Goal: Complete application form: Complete application form

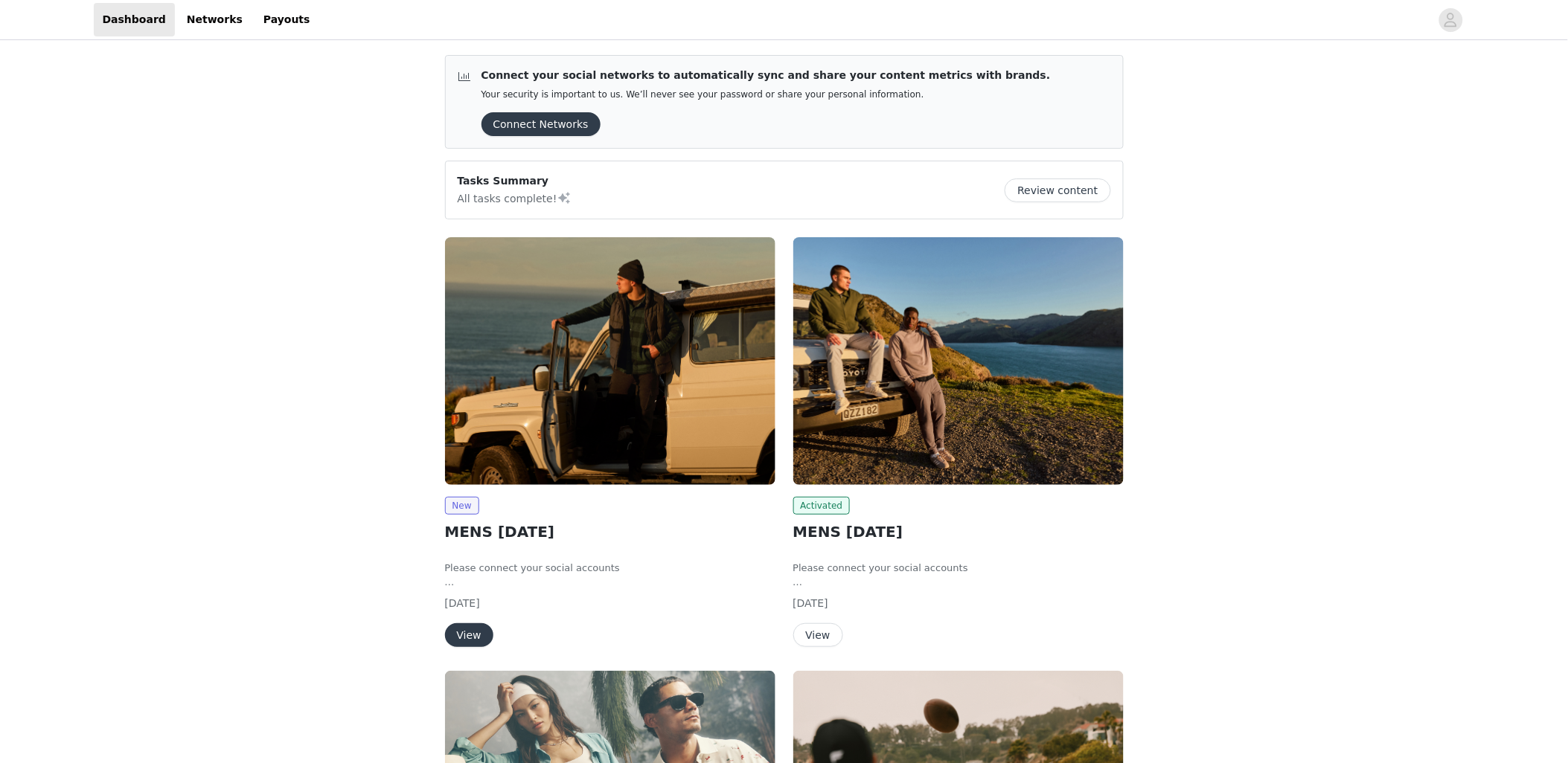
click at [481, 626] on button "View" at bounding box center [469, 635] width 48 height 24
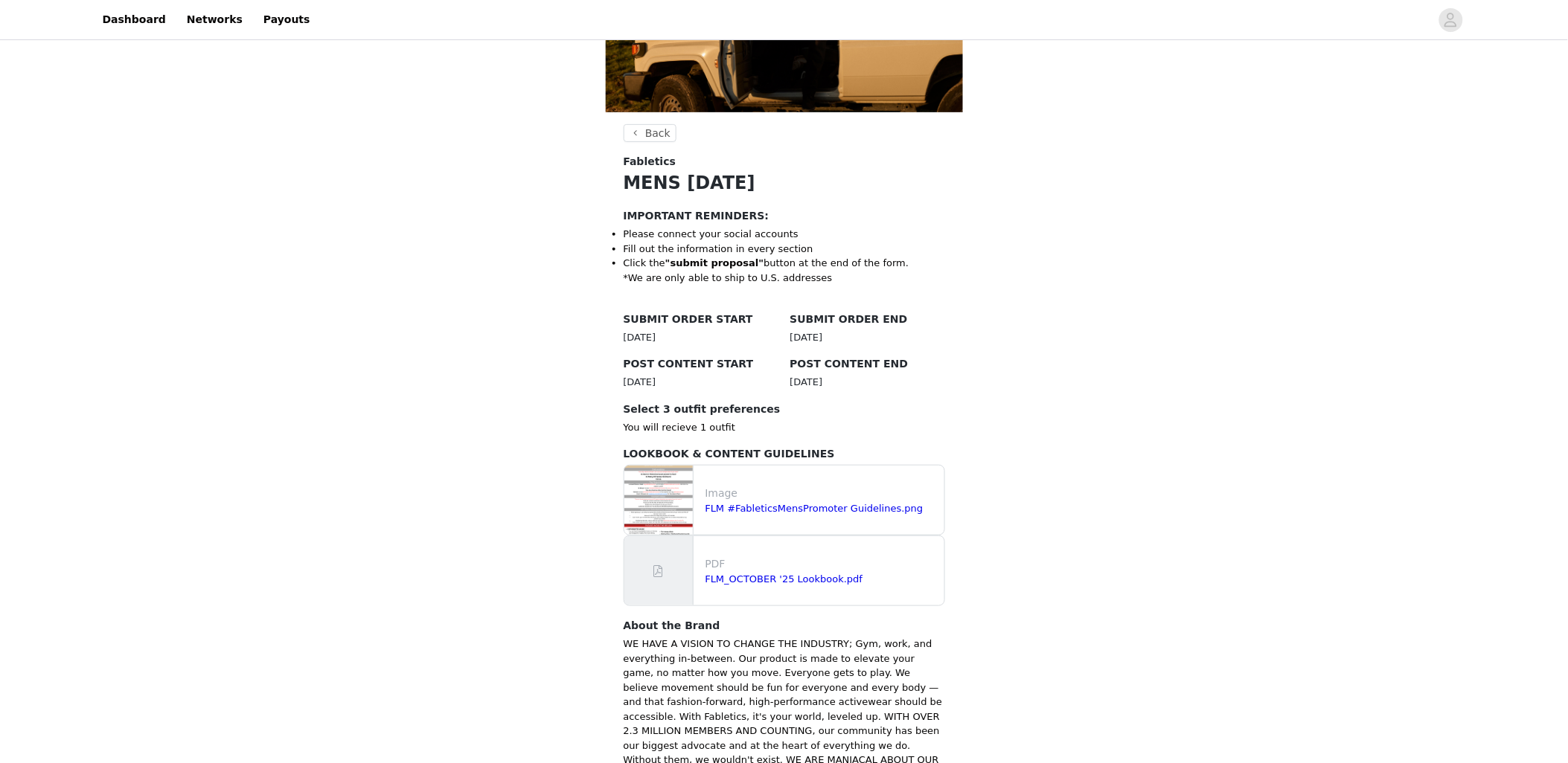
scroll to position [317, 0]
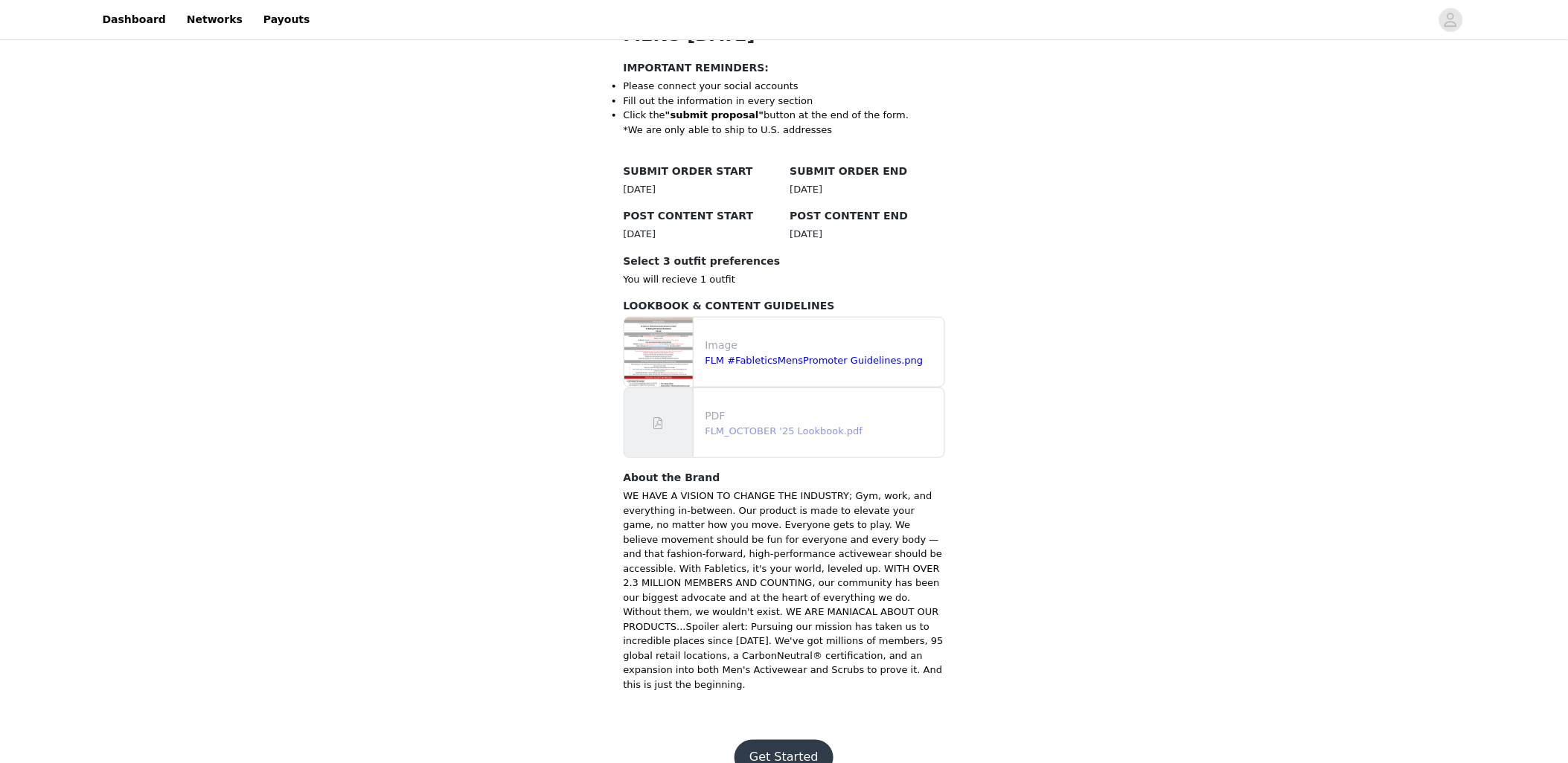
click at [780, 433] on link "FLM_OCTOBER '25 Lookbook.pdf" at bounding box center [784, 431] width 158 height 11
click at [791, 740] on button "Get Started" at bounding box center [784, 758] width 99 height 36
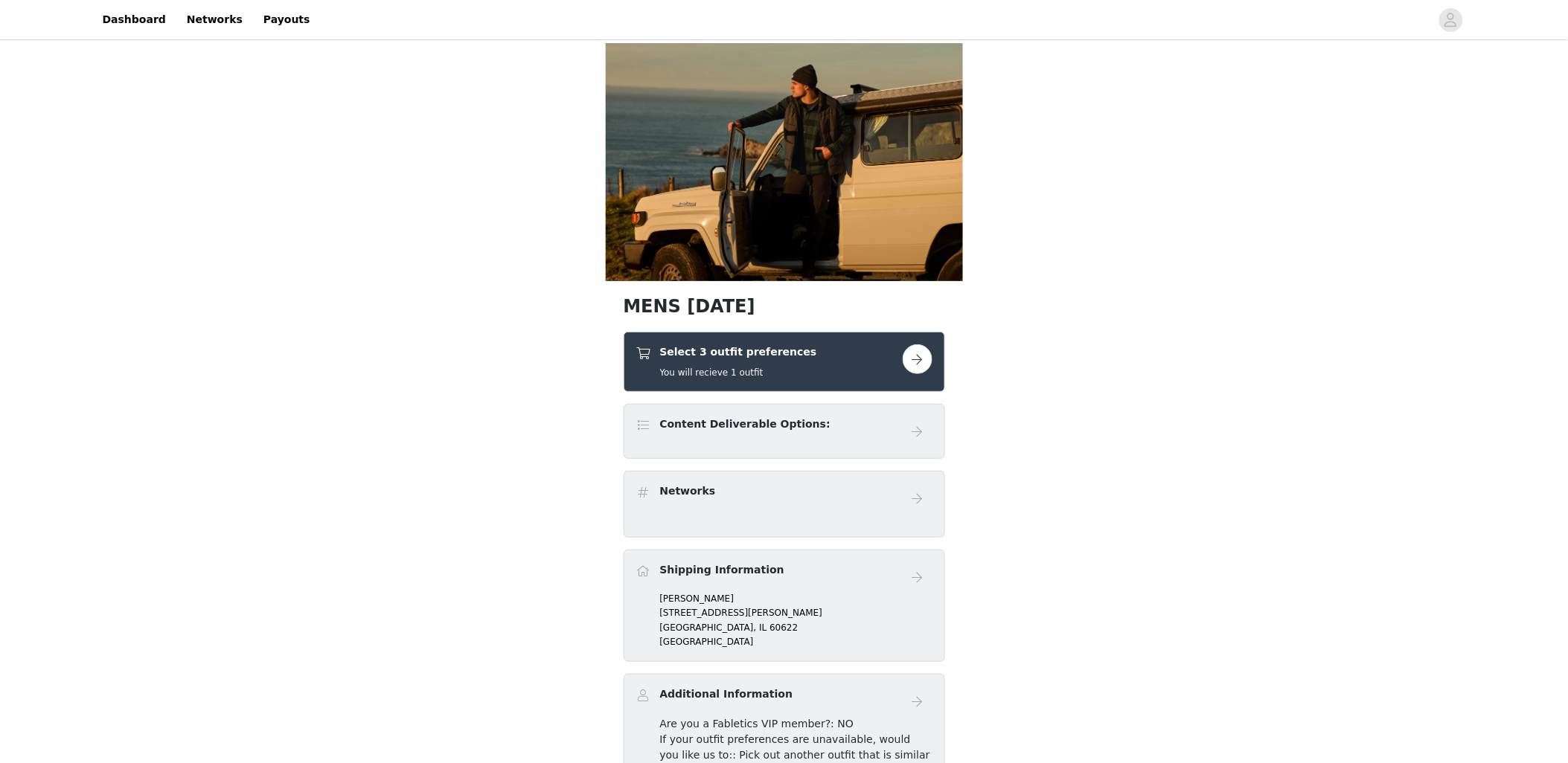
click at [919, 353] on button "button" at bounding box center [918, 359] width 29 height 29
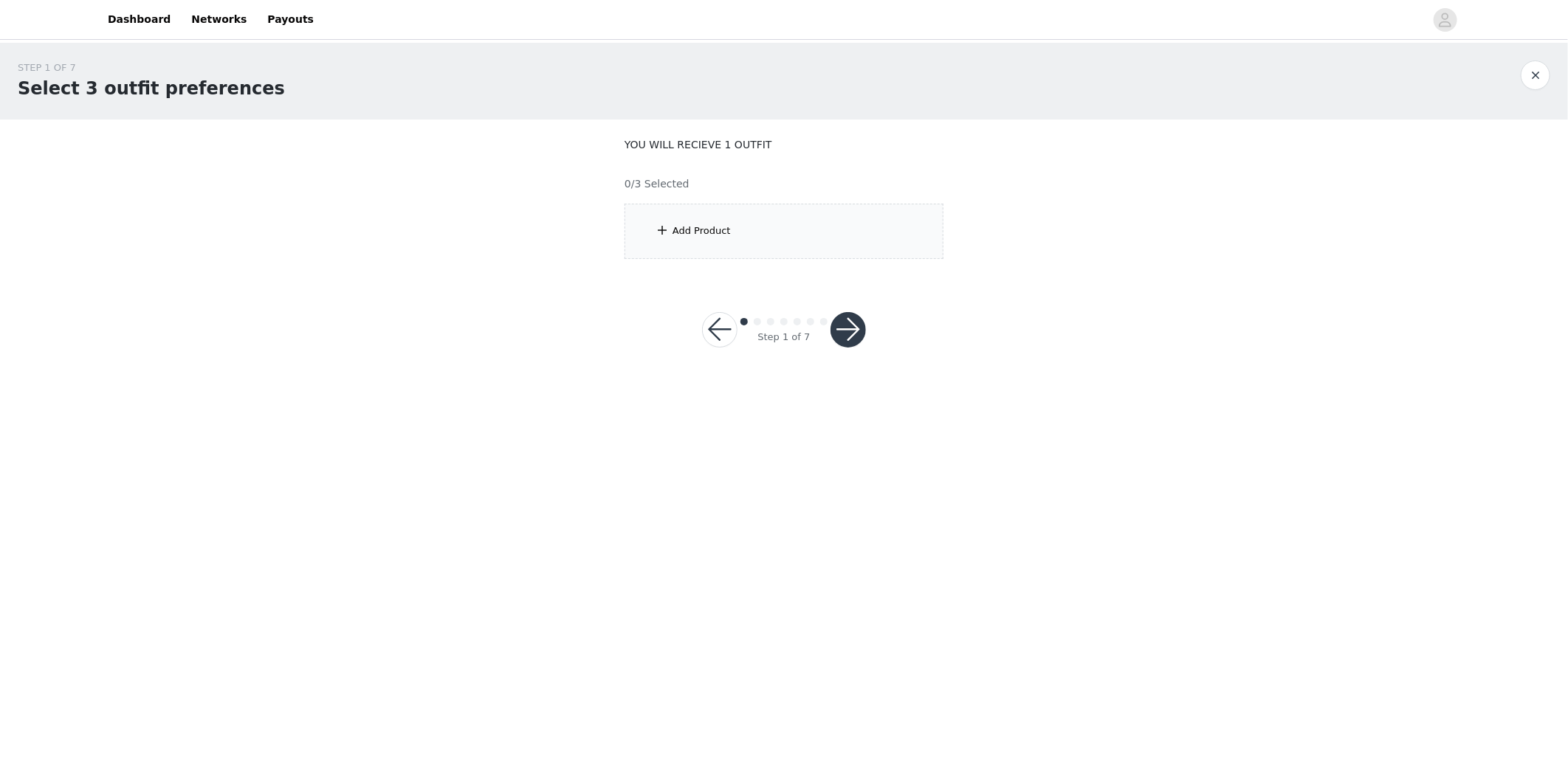
click at [787, 237] on div "Add Product" at bounding box center [784, 231] width 319 height 55
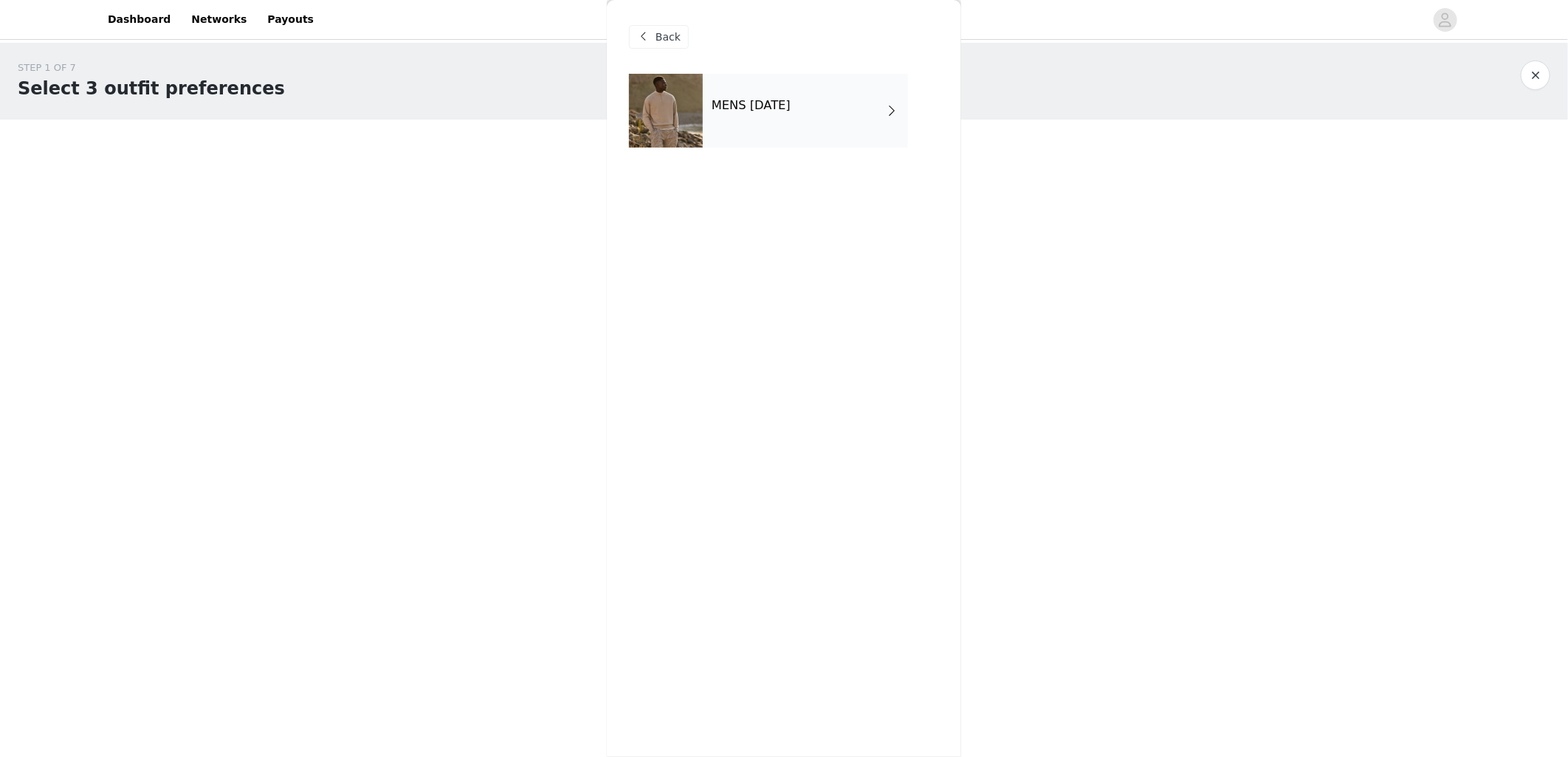
click at [790, 103] on h4 "MENS [DATE]" at bounding box center [751, 105] width 79 height 13
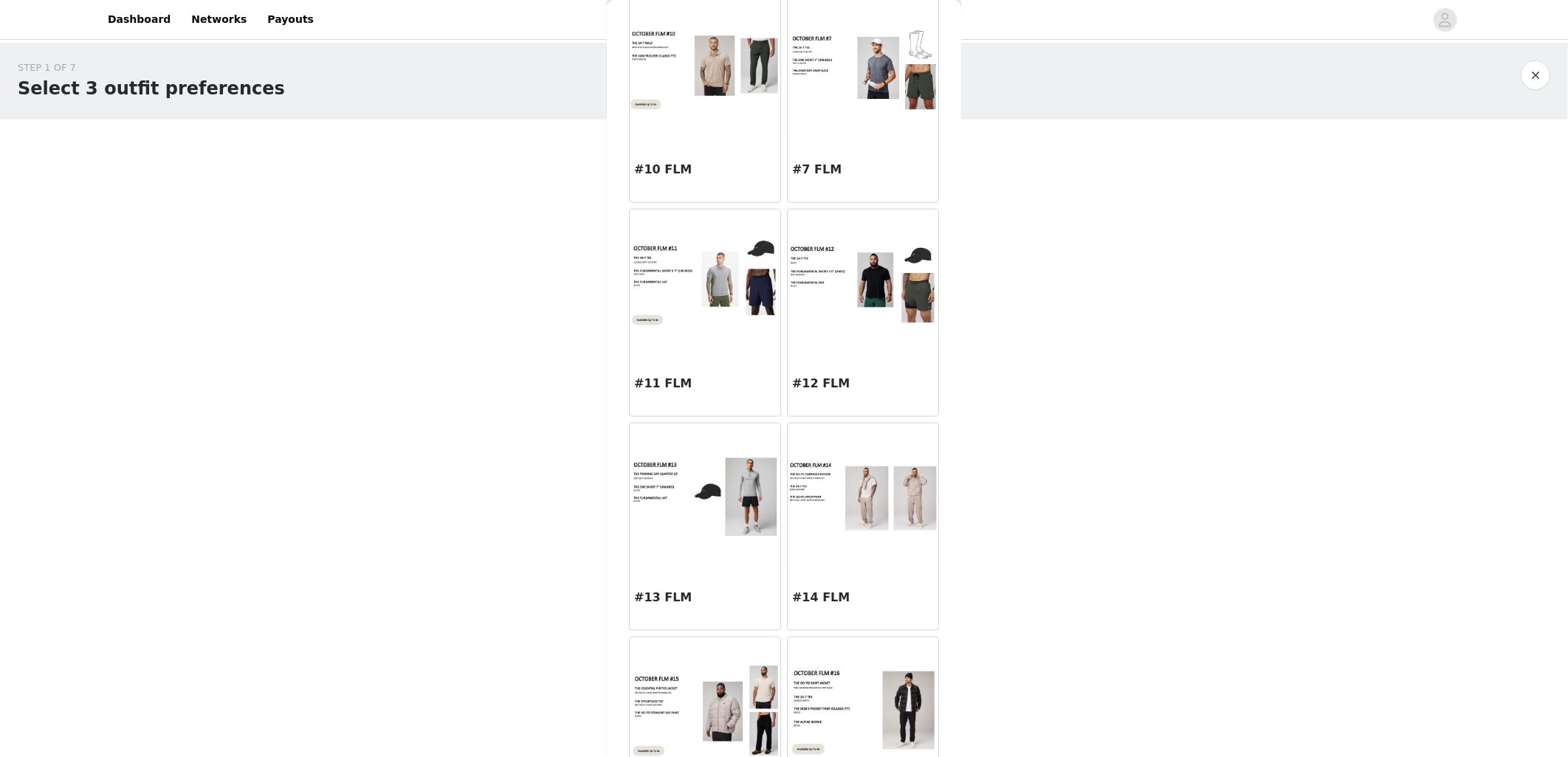
scroll to position [1066, 0]
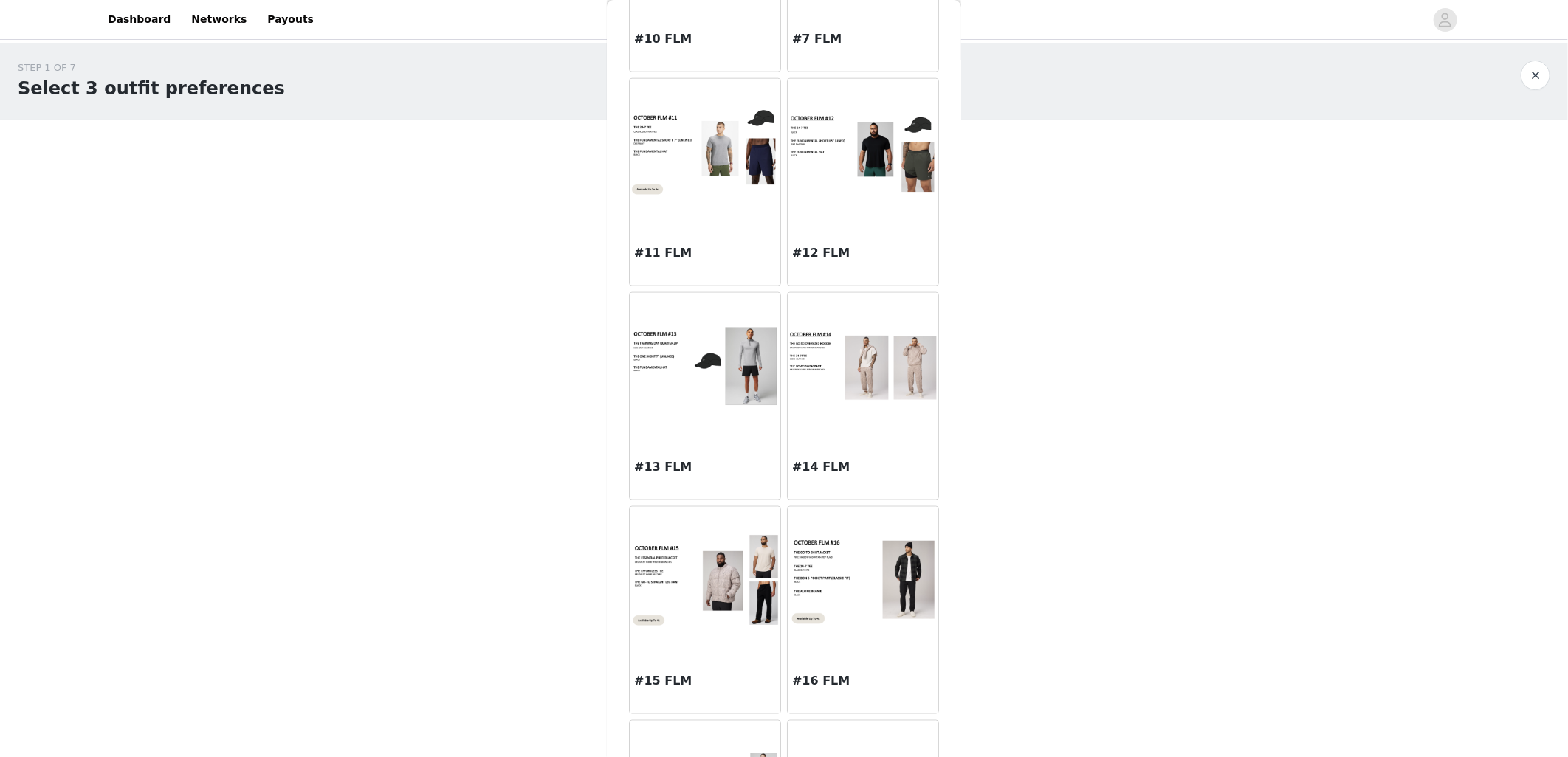
click at [844, 450] on div "#14 FLM" at bounding box center [864, 470] width 151 height 59
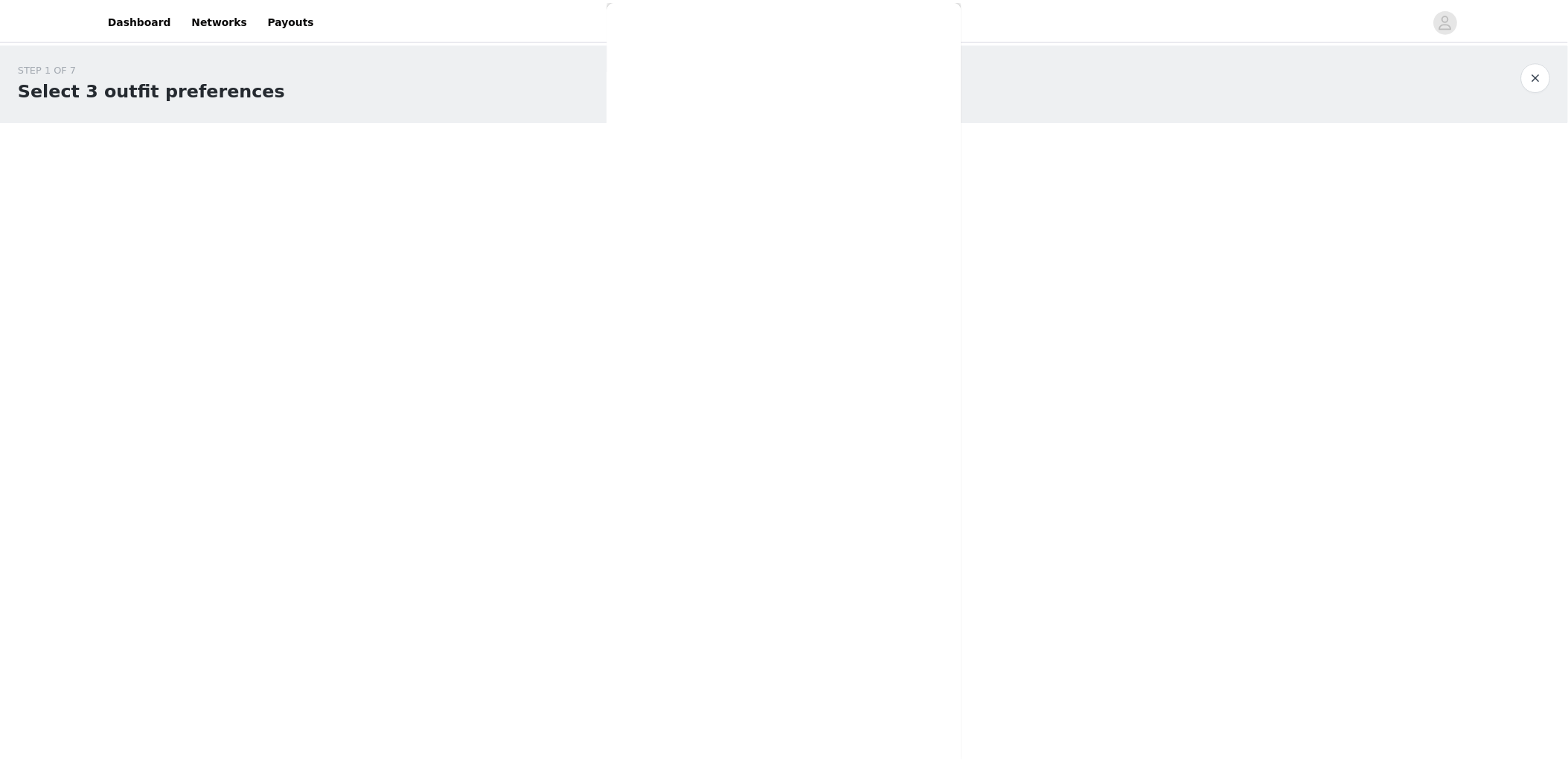
scroll to position [0, 0]
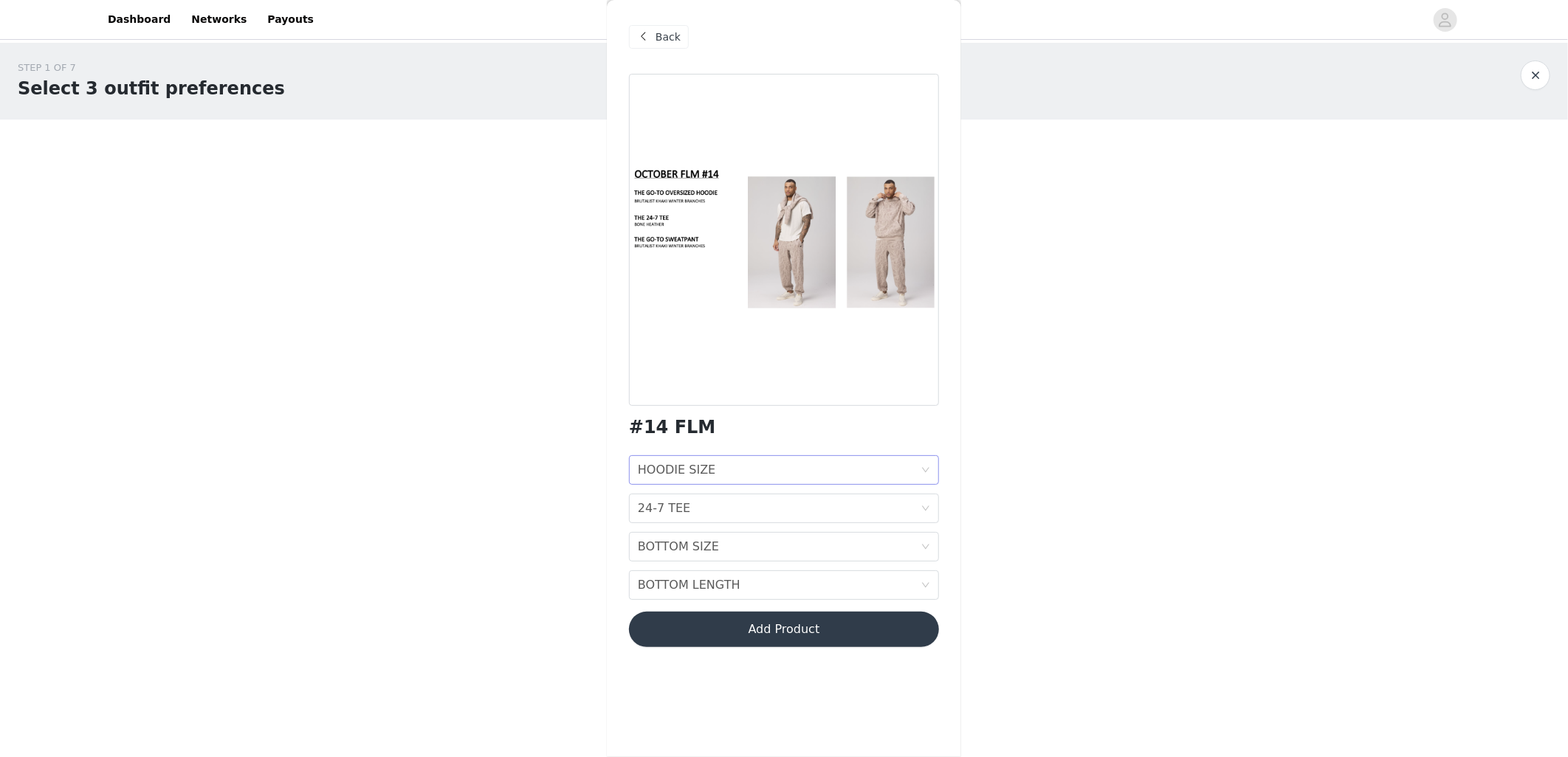
click at [760, 470] on div "HOODIE SIZE HOODIE SIZE" at bounding box center [779, 470] width 282 height 28
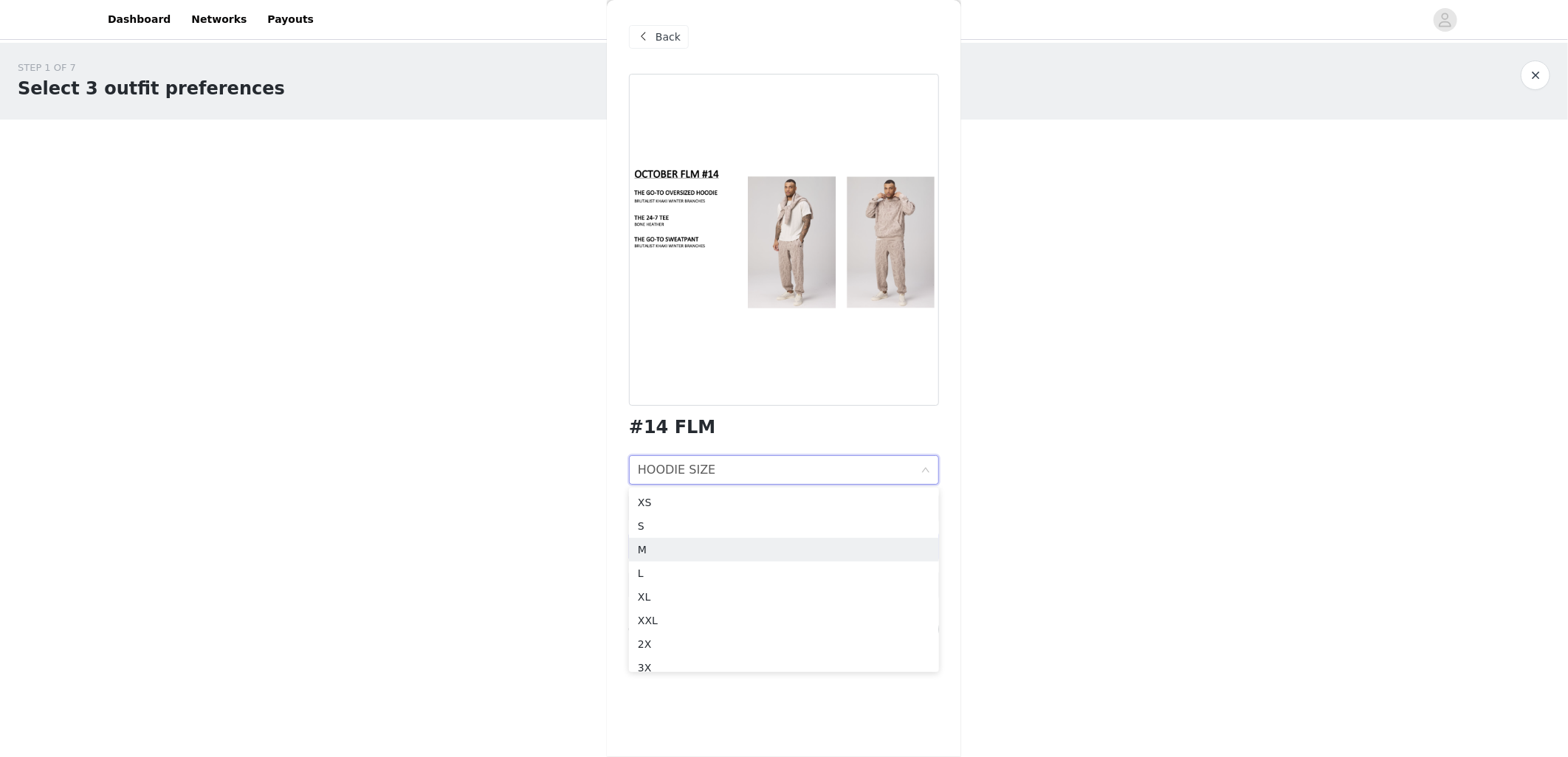
drag, startPoint x: 658, startPoint y: 553, endPoint x: 669, endPoint y: 548, distance: 12.1
click at [657, 553] on div "M" at bounding box center [784, 550] width 292 height 16
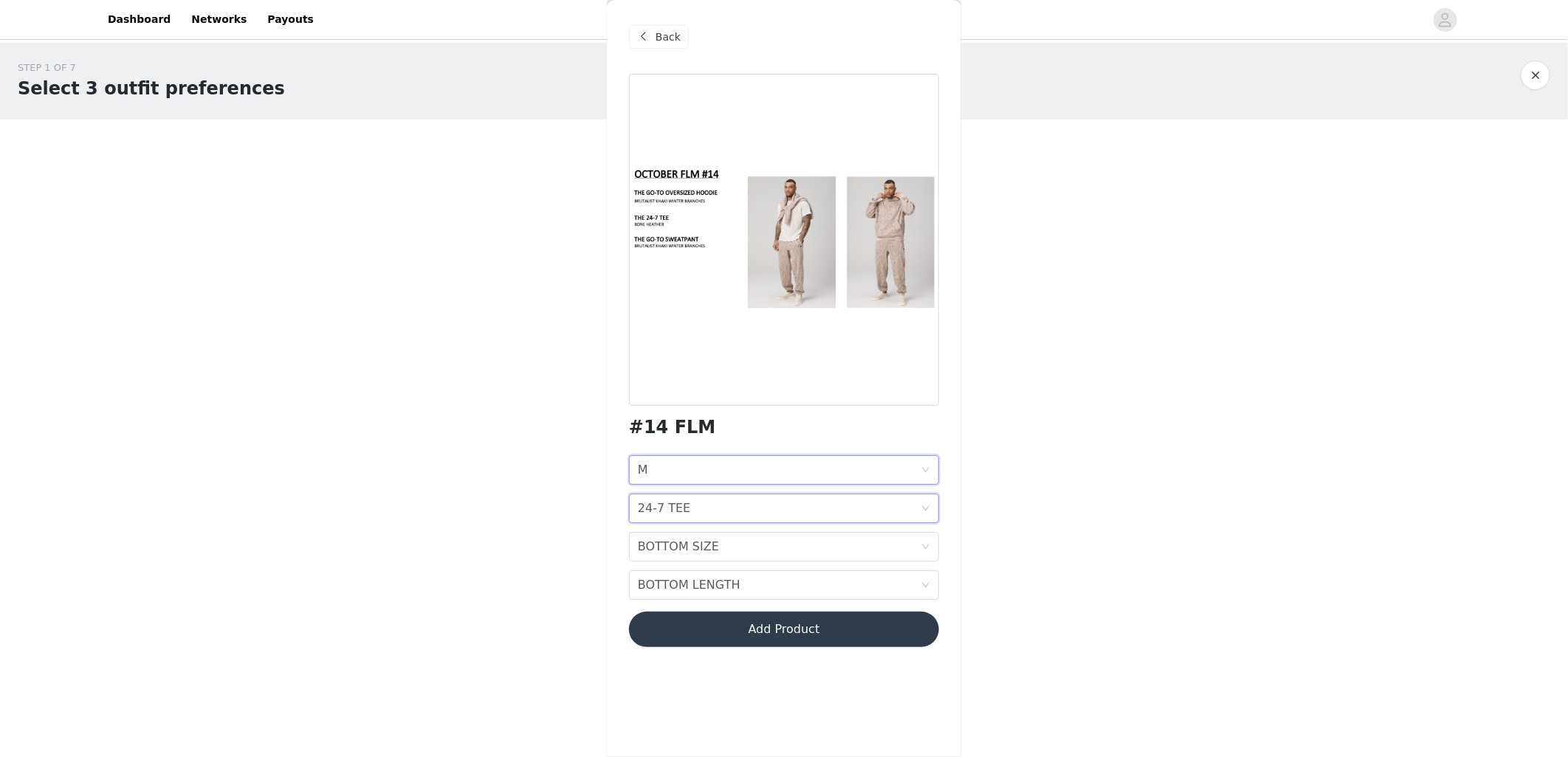
click at [768, 510] on div "24-7 TEE 24-7 TEE" at bounding box center [779, 509] width 282 height 28
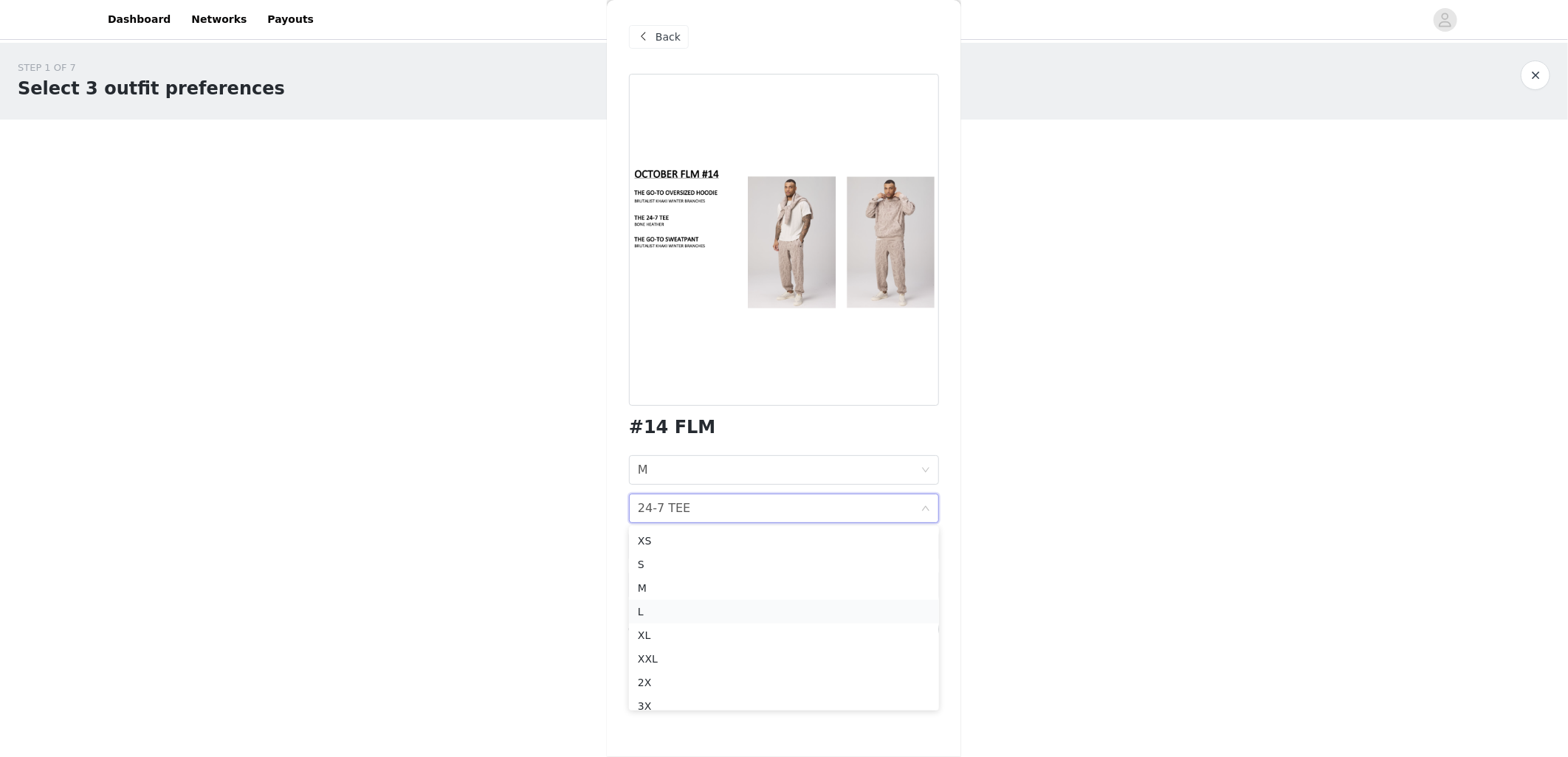
click at [694, 617] on div "L" at bounding box center [784, 612] width 292 height 16
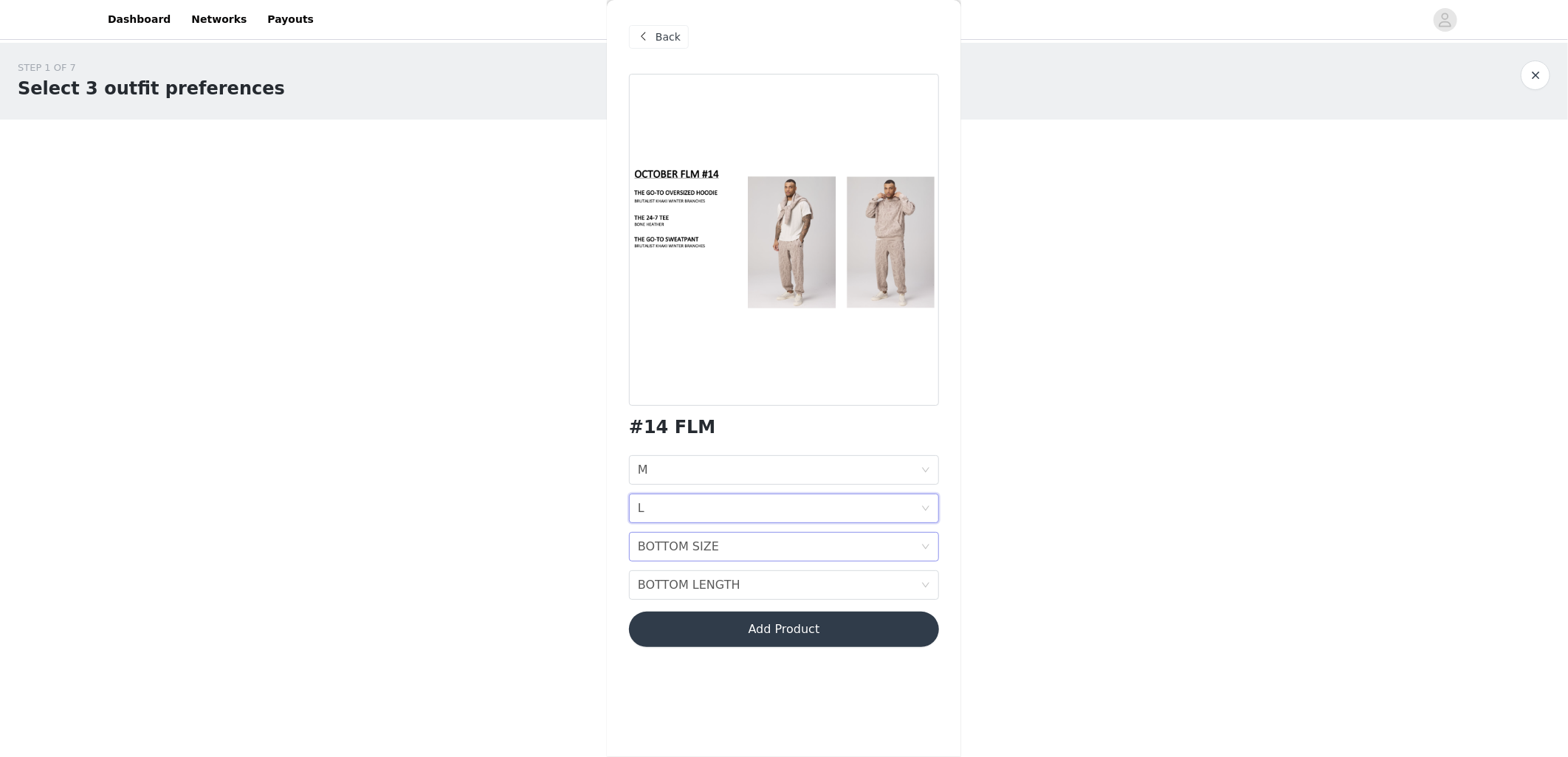
click at [732, 550] on div "BOTTOM SIZE BOTTOM SIZE" at bounding box center [779, 547] width 282 height 28
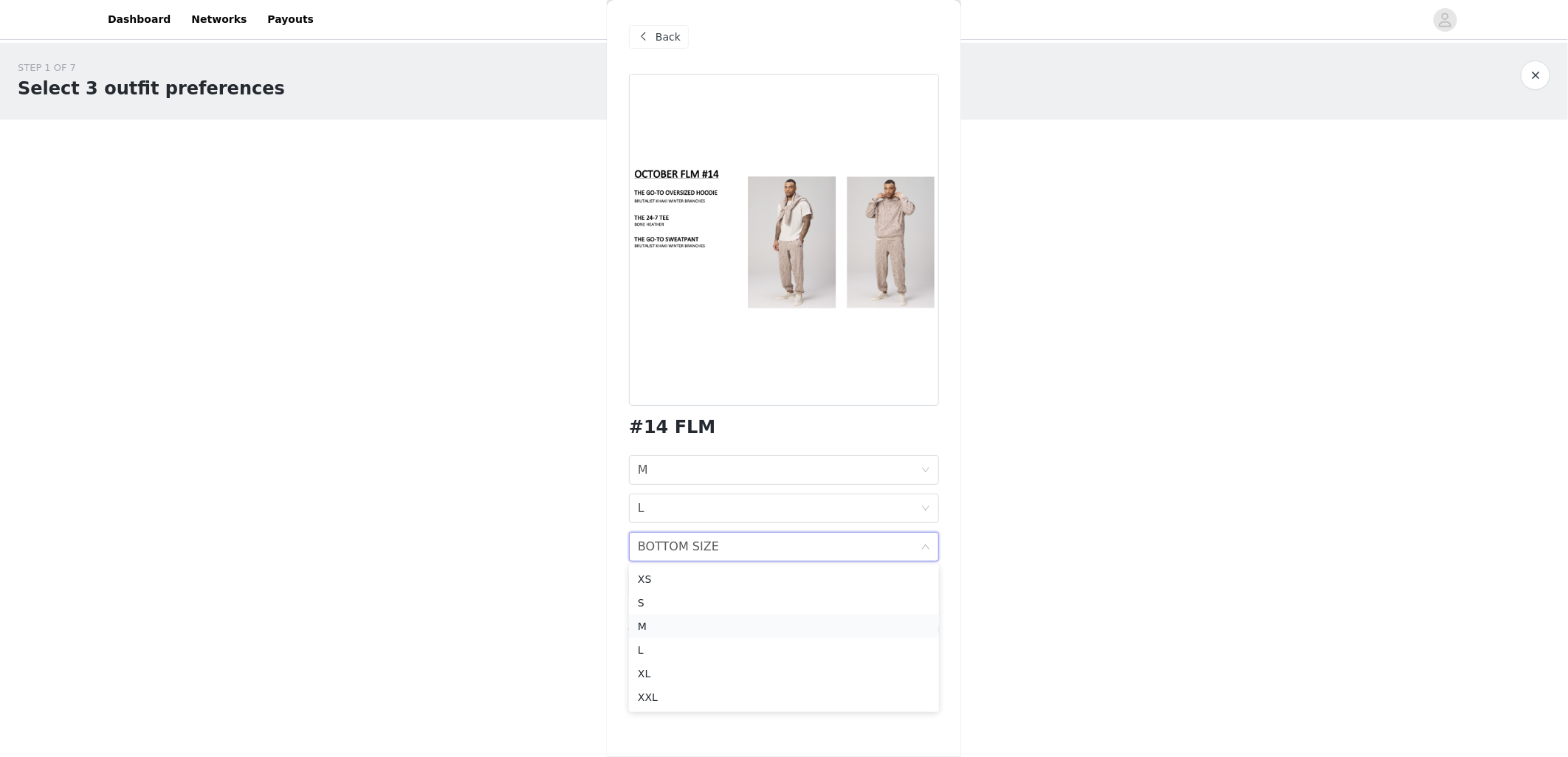
click at [665, 620] on div "M" at bounding box center [784, 626] width 292 height 16
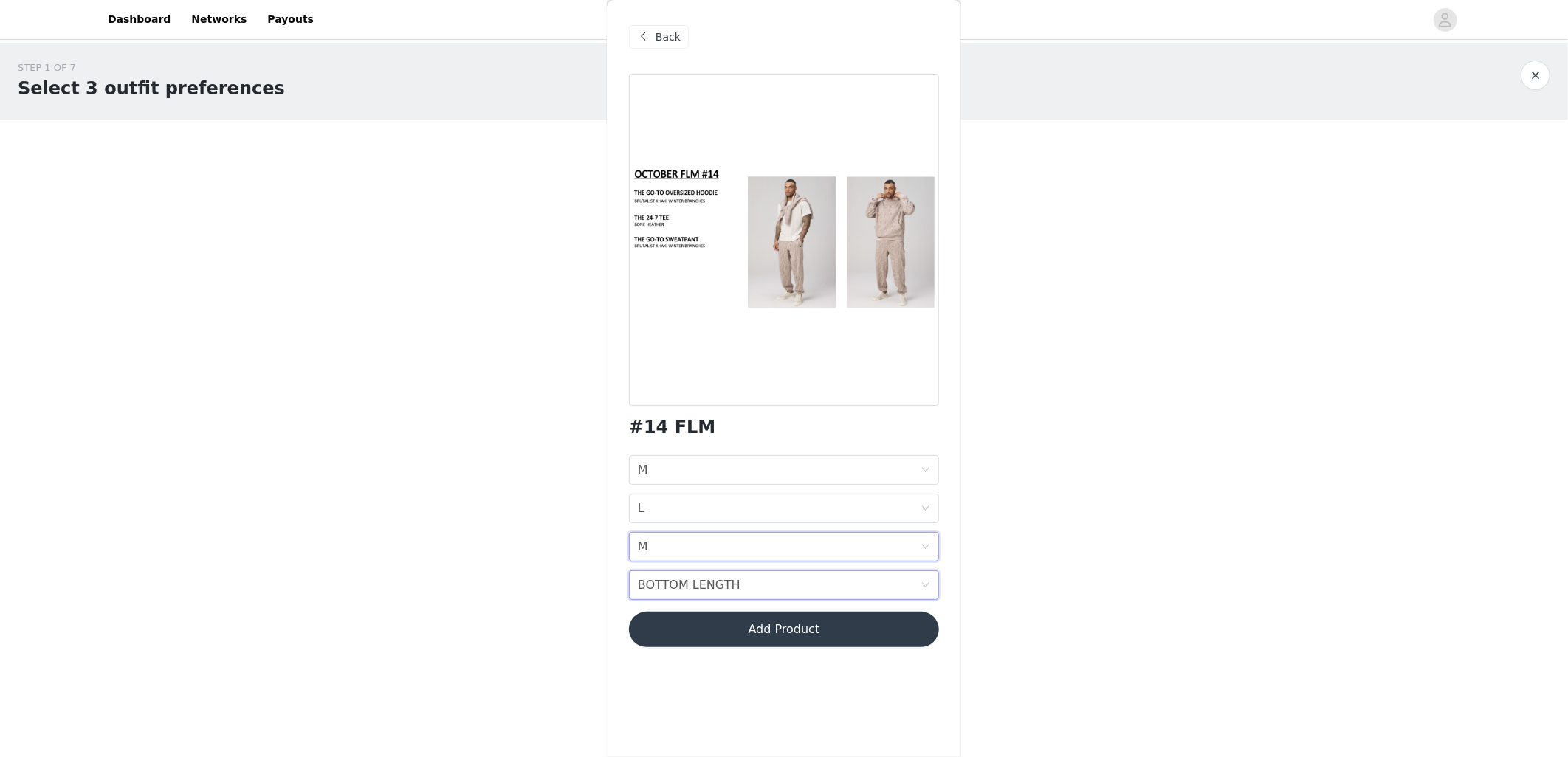
click at [742, 585] on div "BOTTOM LENGTH BOTTOM LENGTH" at bounding box center [779, 585] width 282 height 28
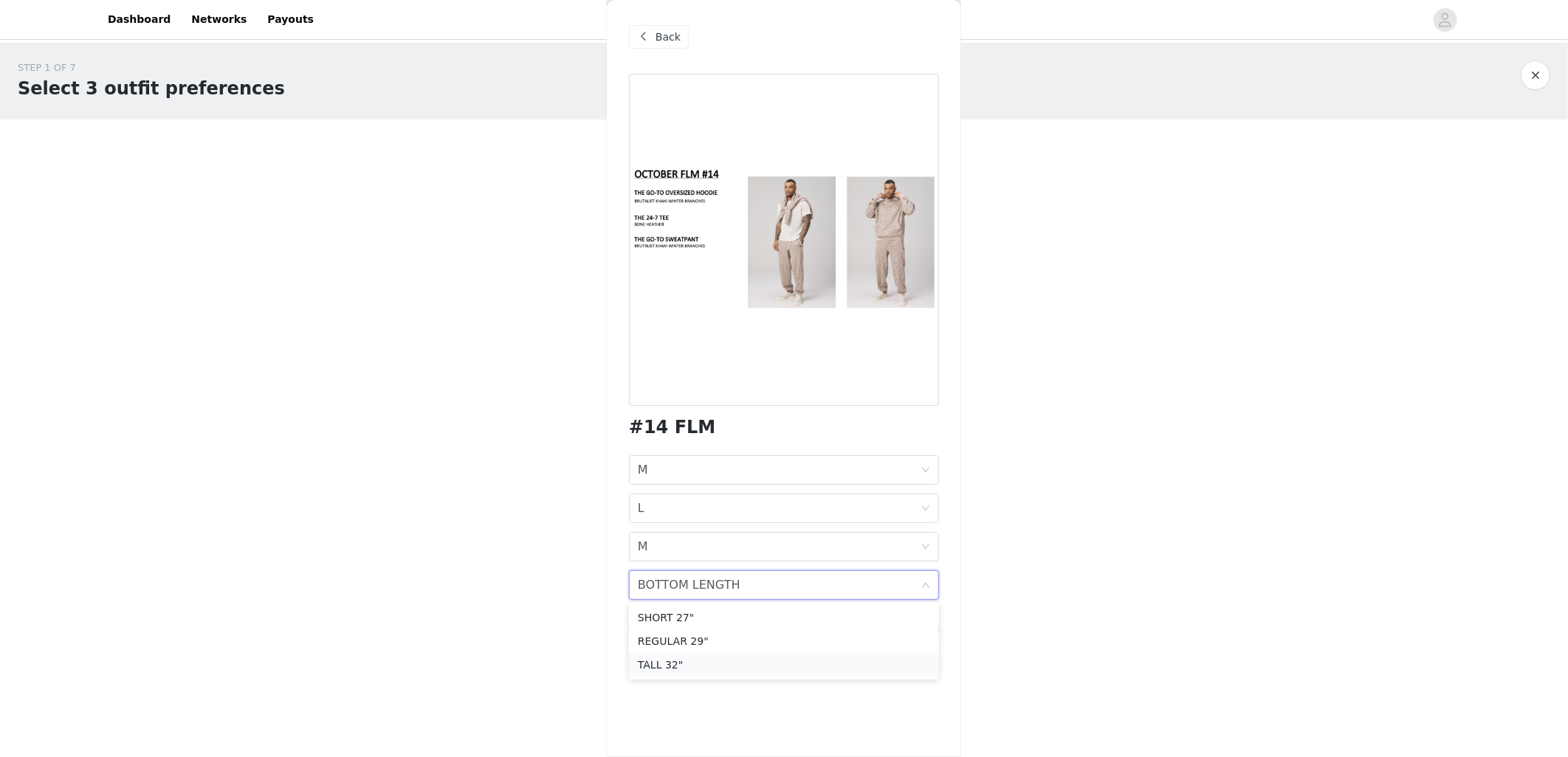
click at [680, 666] on div "TALL 32"" at bounding box center [784, 665] width 292 height 16
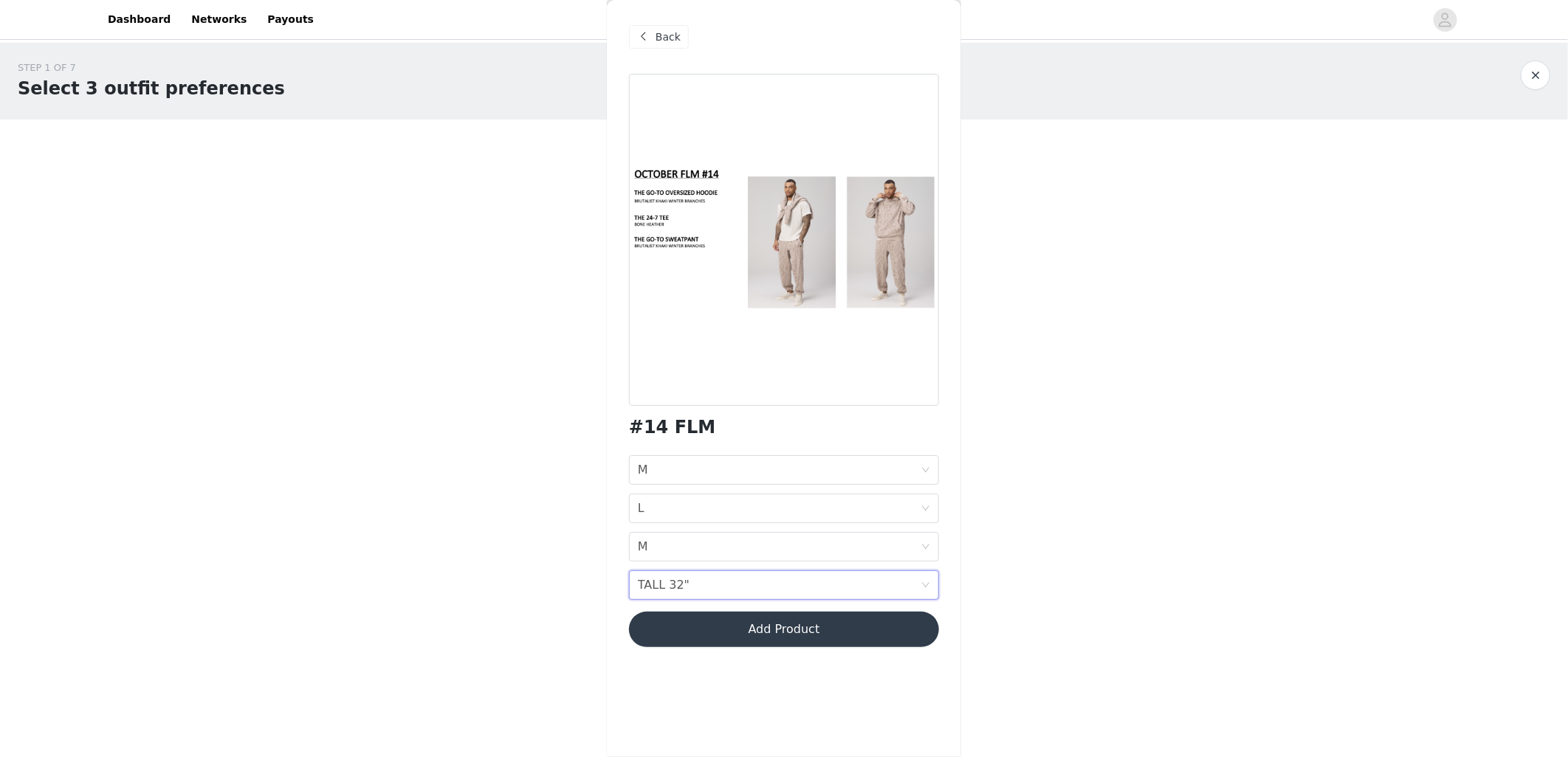
click at [787, 626] on button "Add Product" at bounding box center [784, 630] width 310 height 36
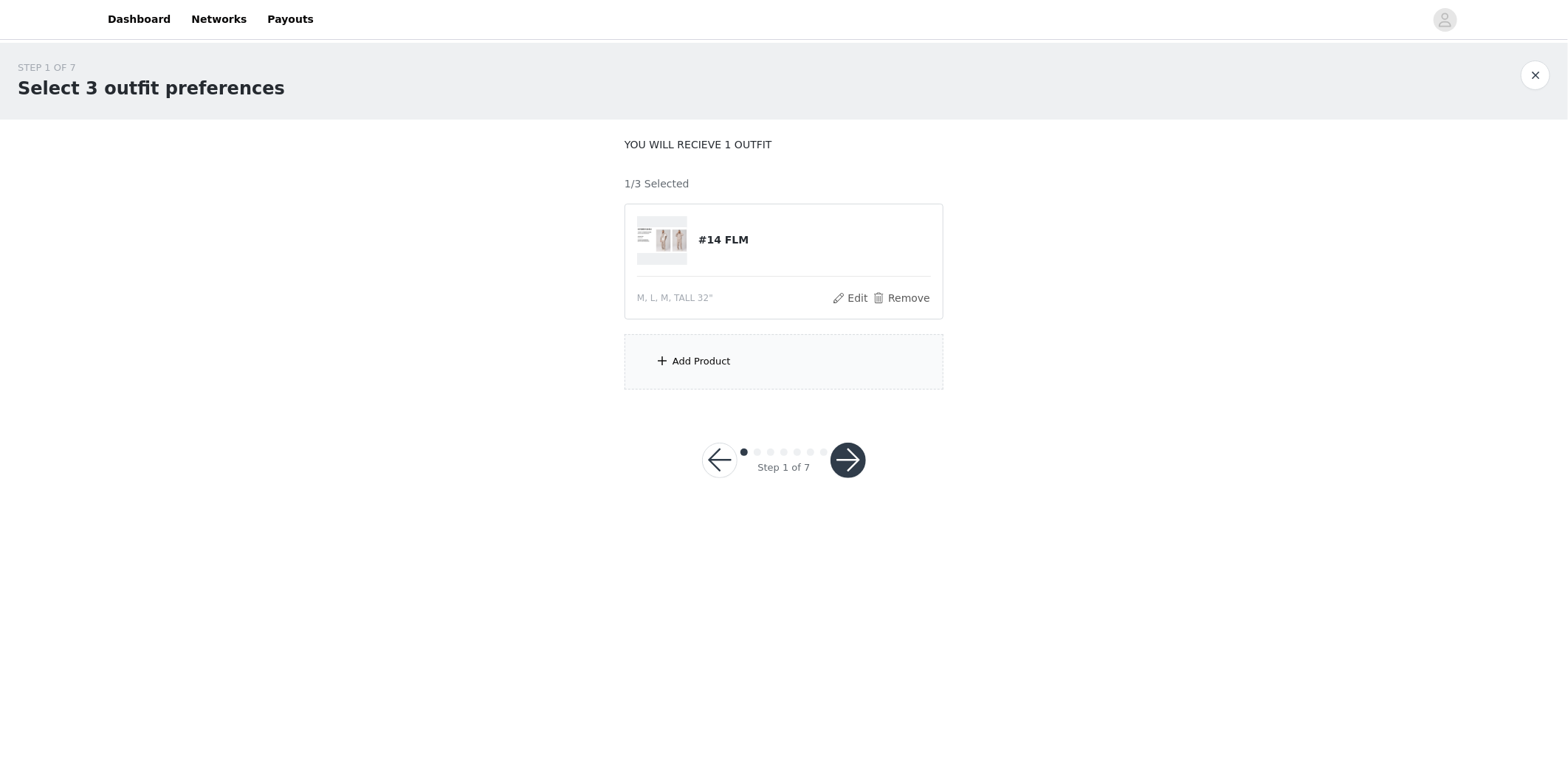
click at [846, 451] on button "button" at bounding box center [849, 461] width 36 height 36
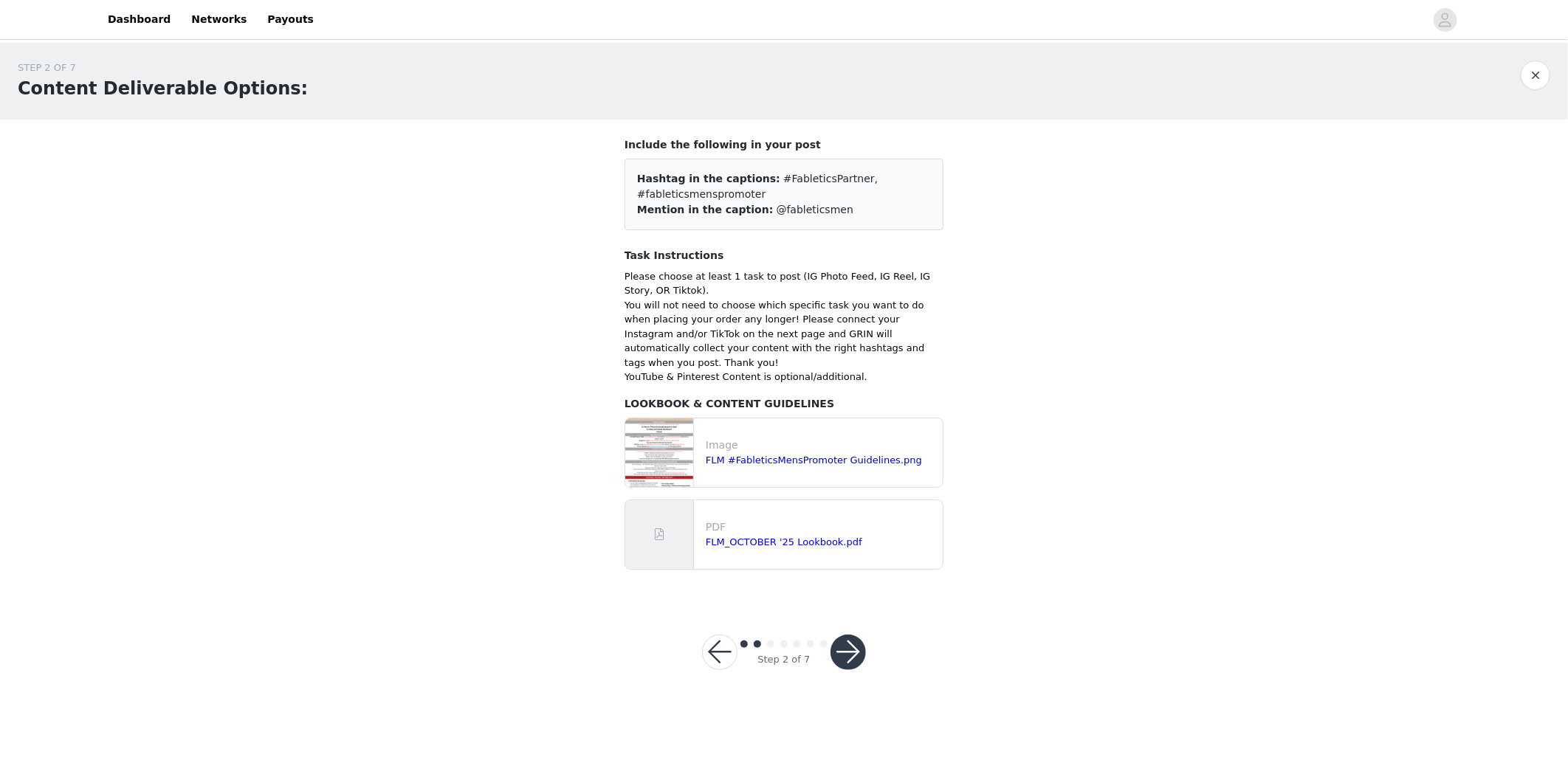
click at [856, 638] on button "button" at bounding box center [849, 652] width 36 height 36
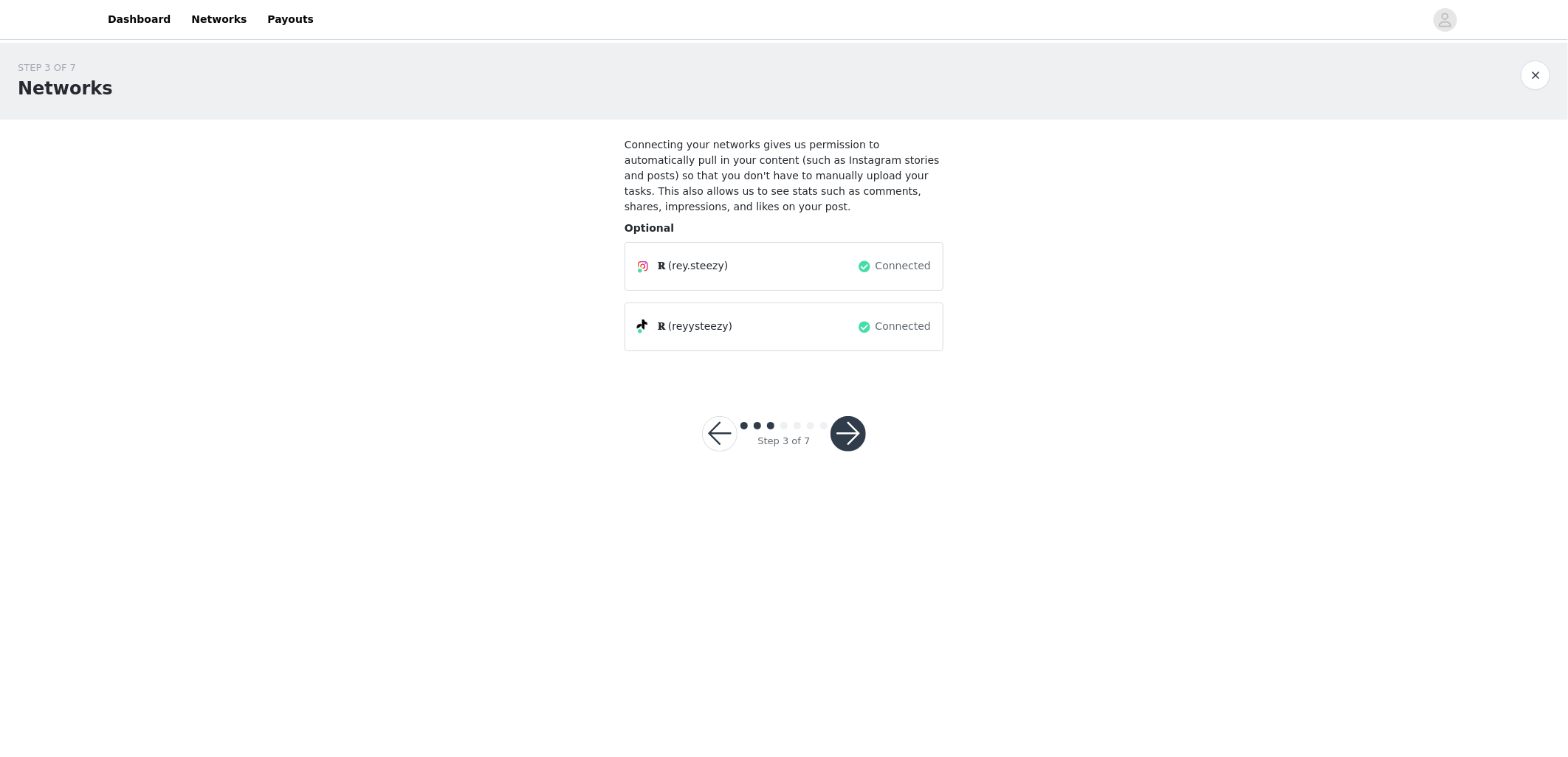
click at [846, 416] on button "button" at bounding box center [849, 434] width 36 height 36
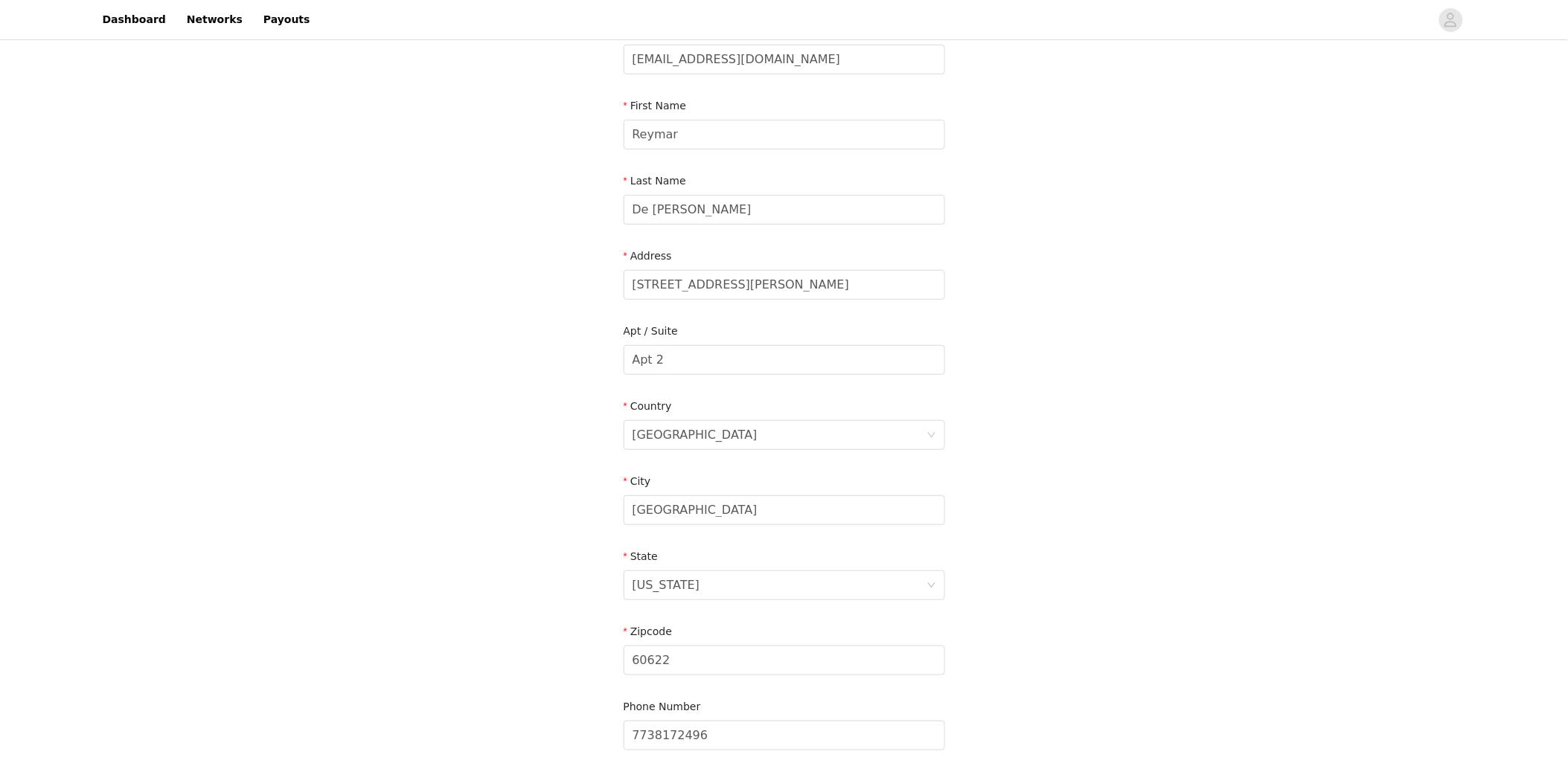
scroll to position [250, 0]
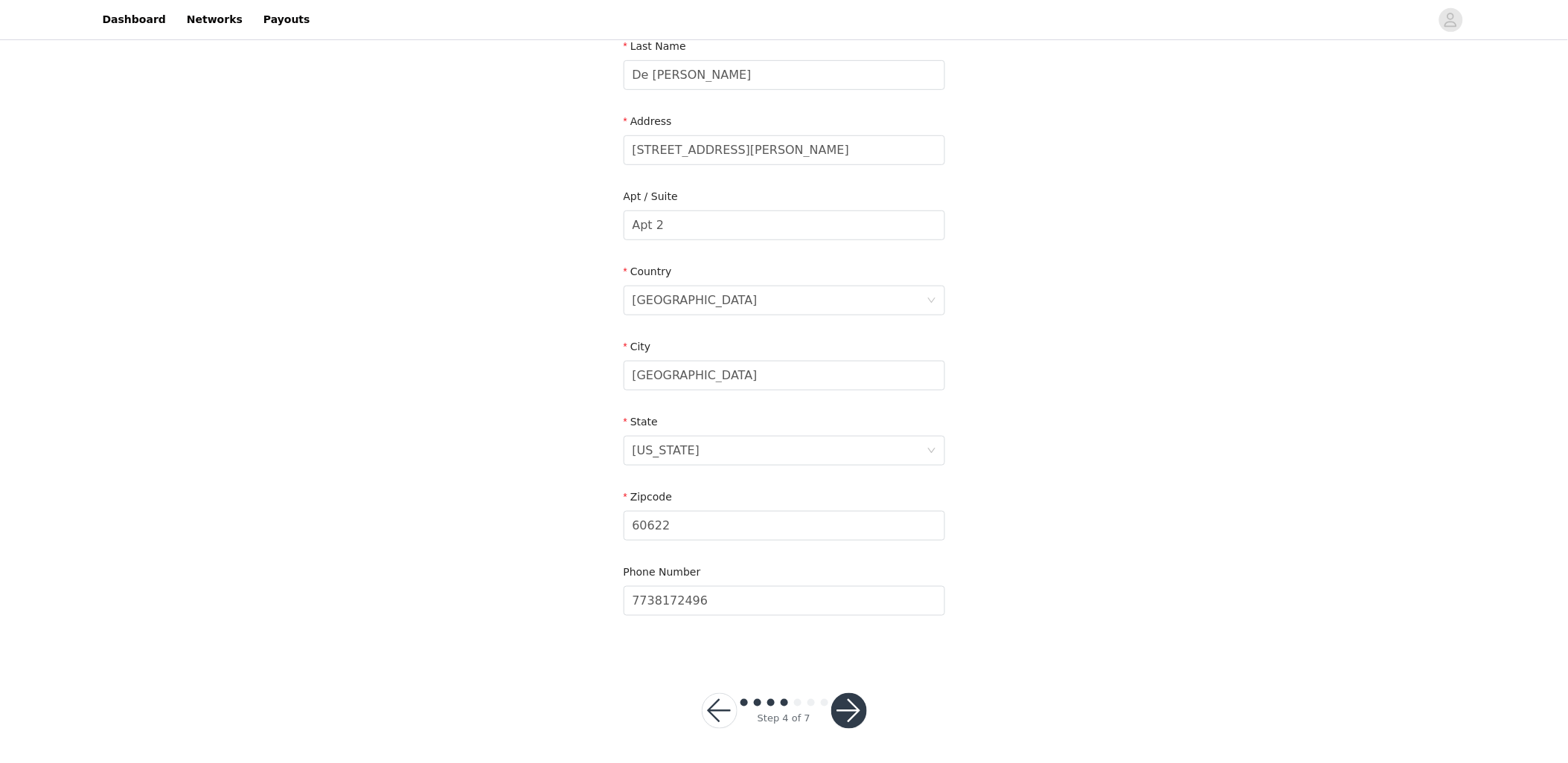
click at [856, 711] on button "button" at bounding box center [849, 711] width 36 height 36
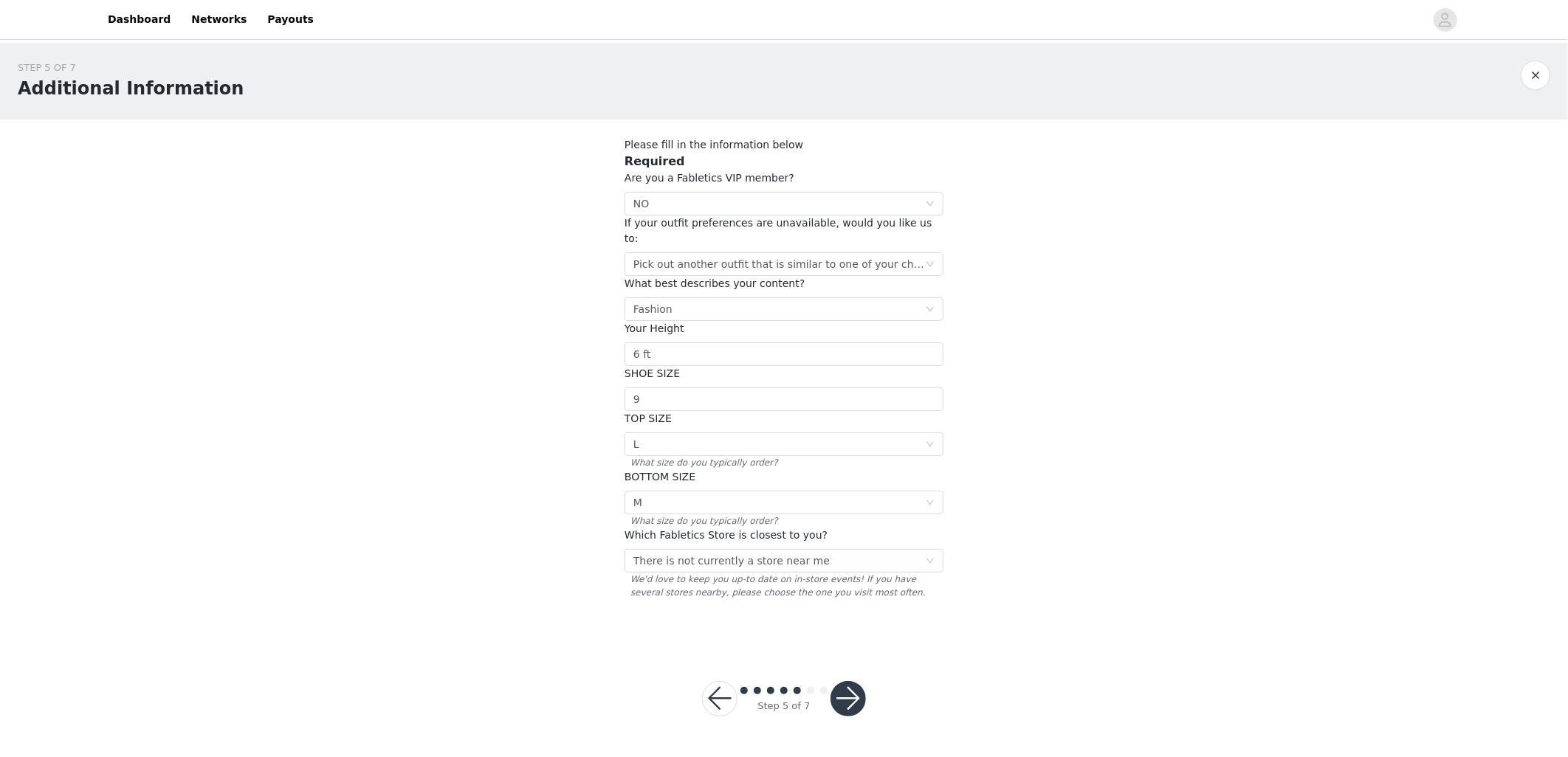
click at [851, 682] on button "button" at bounding box center [849, 699] width 36 height 36
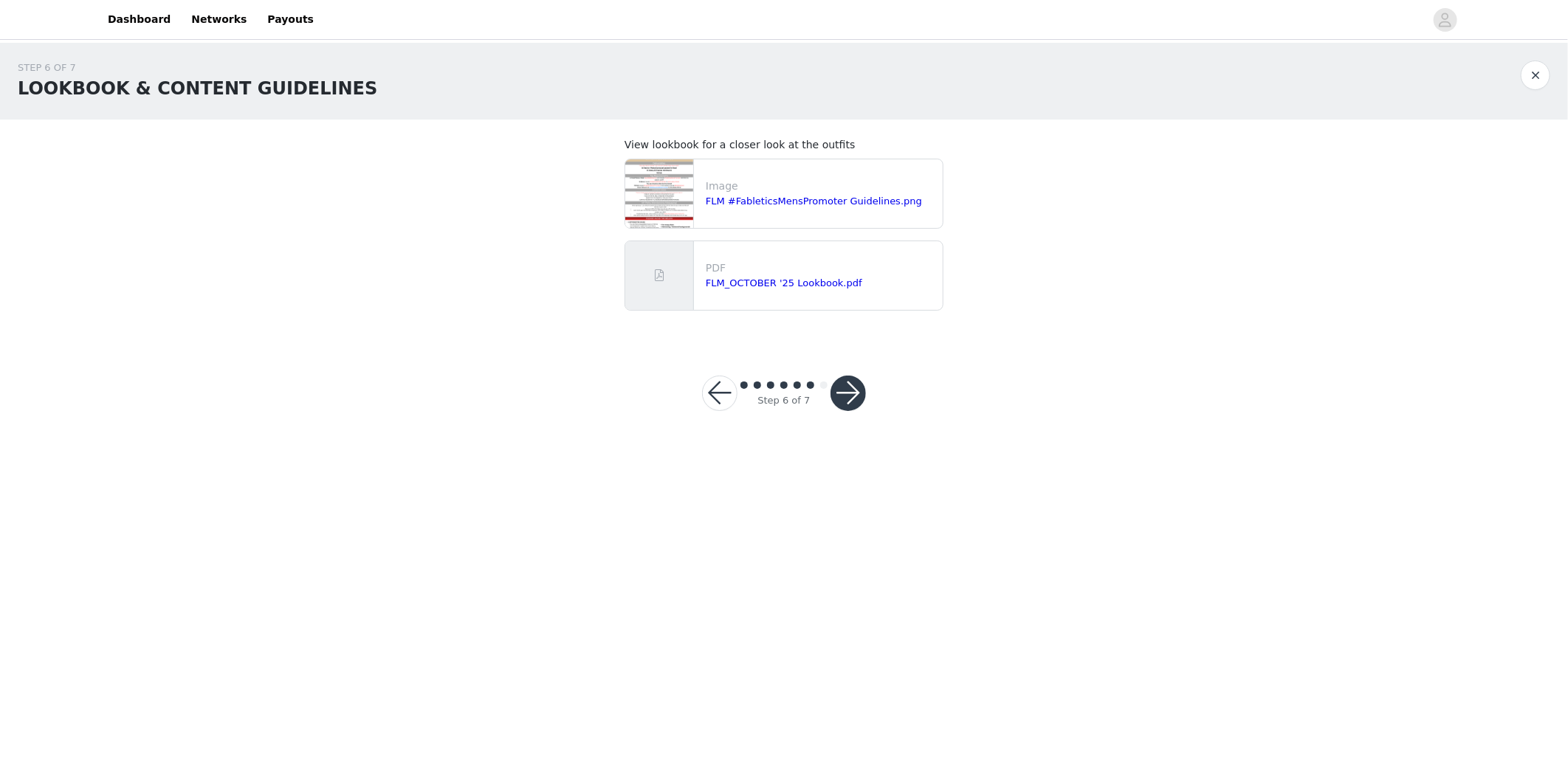
click at [855, 397] on button "button" at bounding box center [849, 394] width 36 height 36
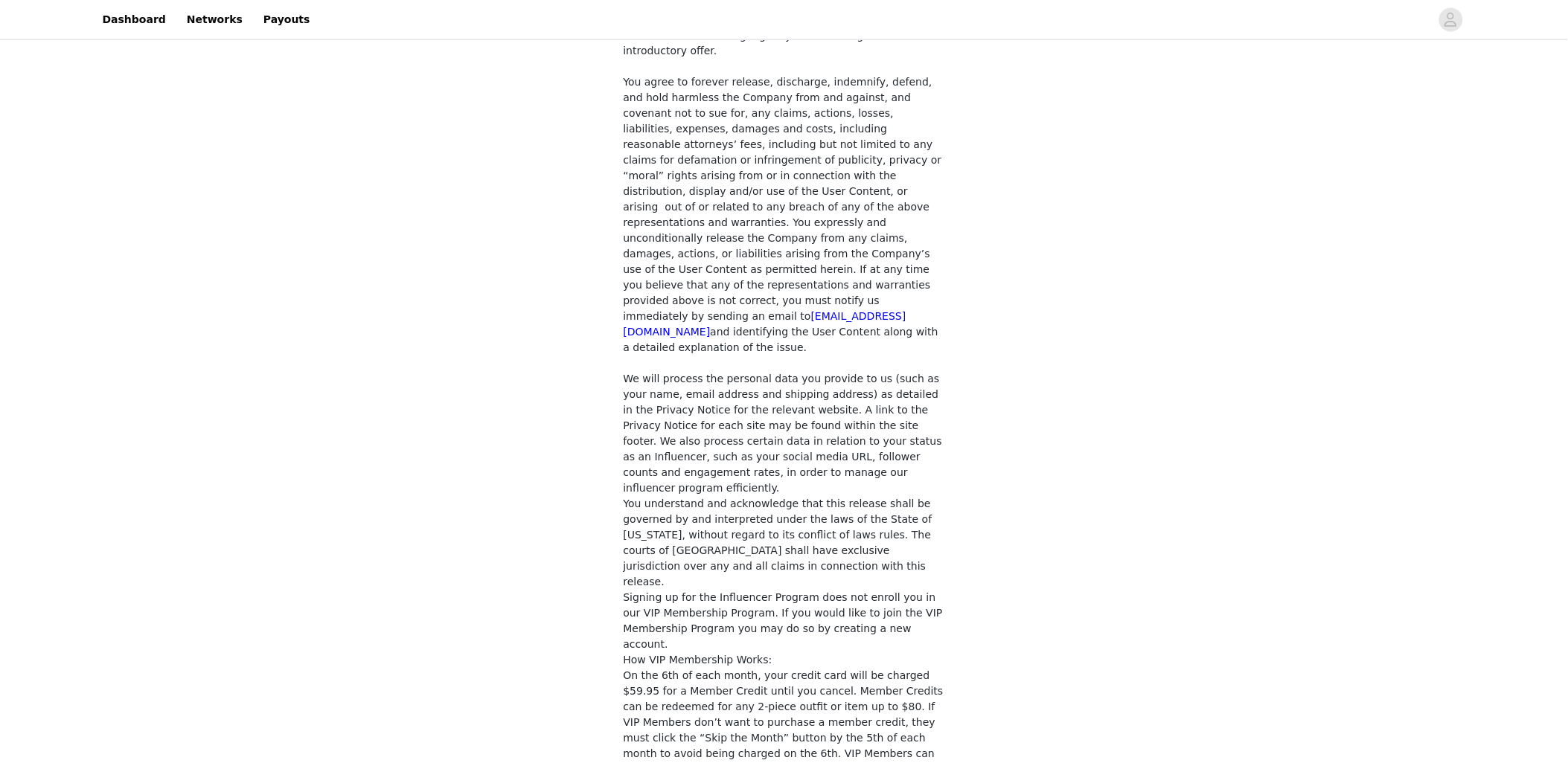
scroll to position [969, 0]
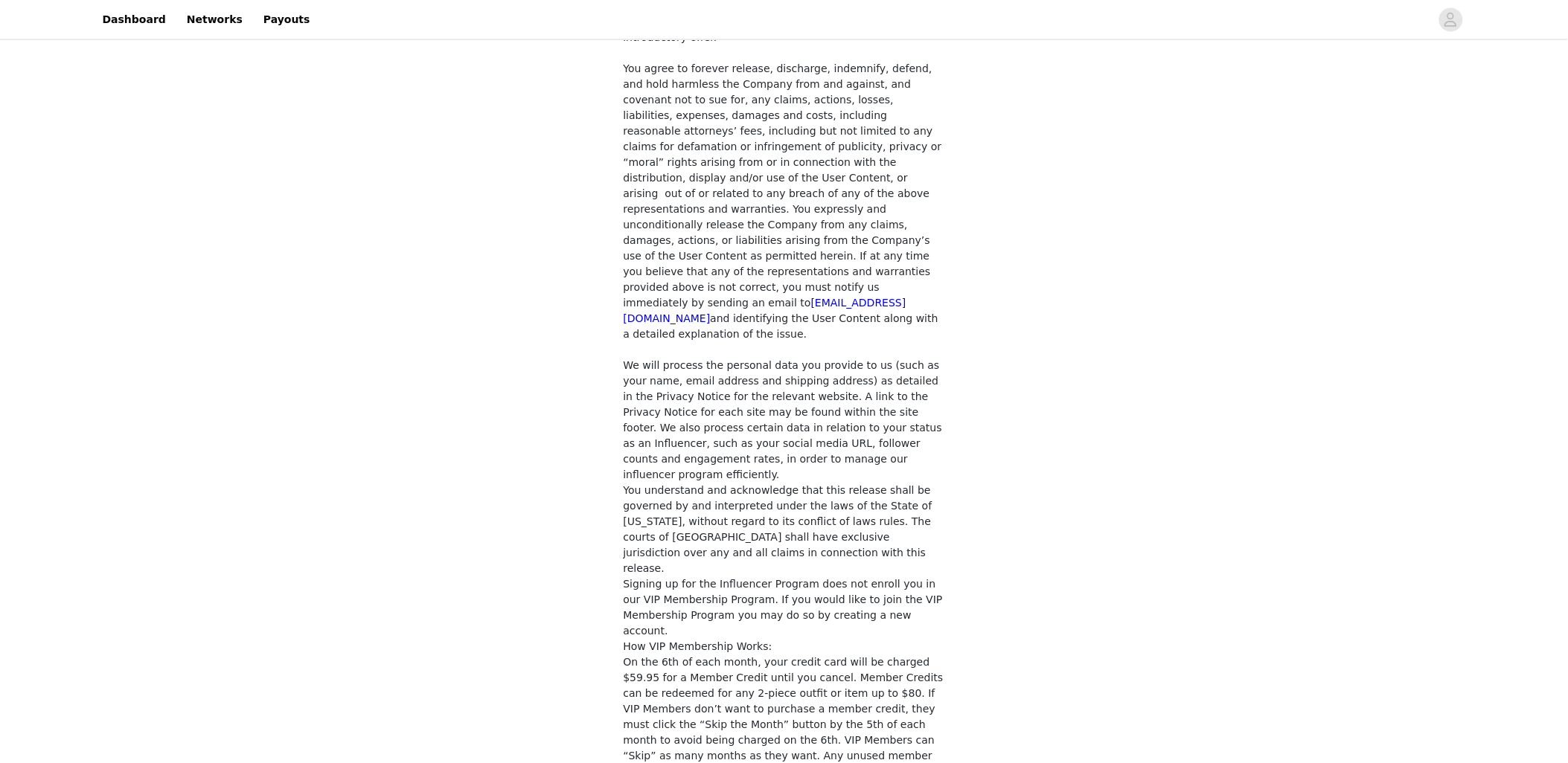
drag, startPoint x: 626, startPoint y: 594, endPoint x: 648, endPoint y: 606, distance: 25.1
checkbox input "true"
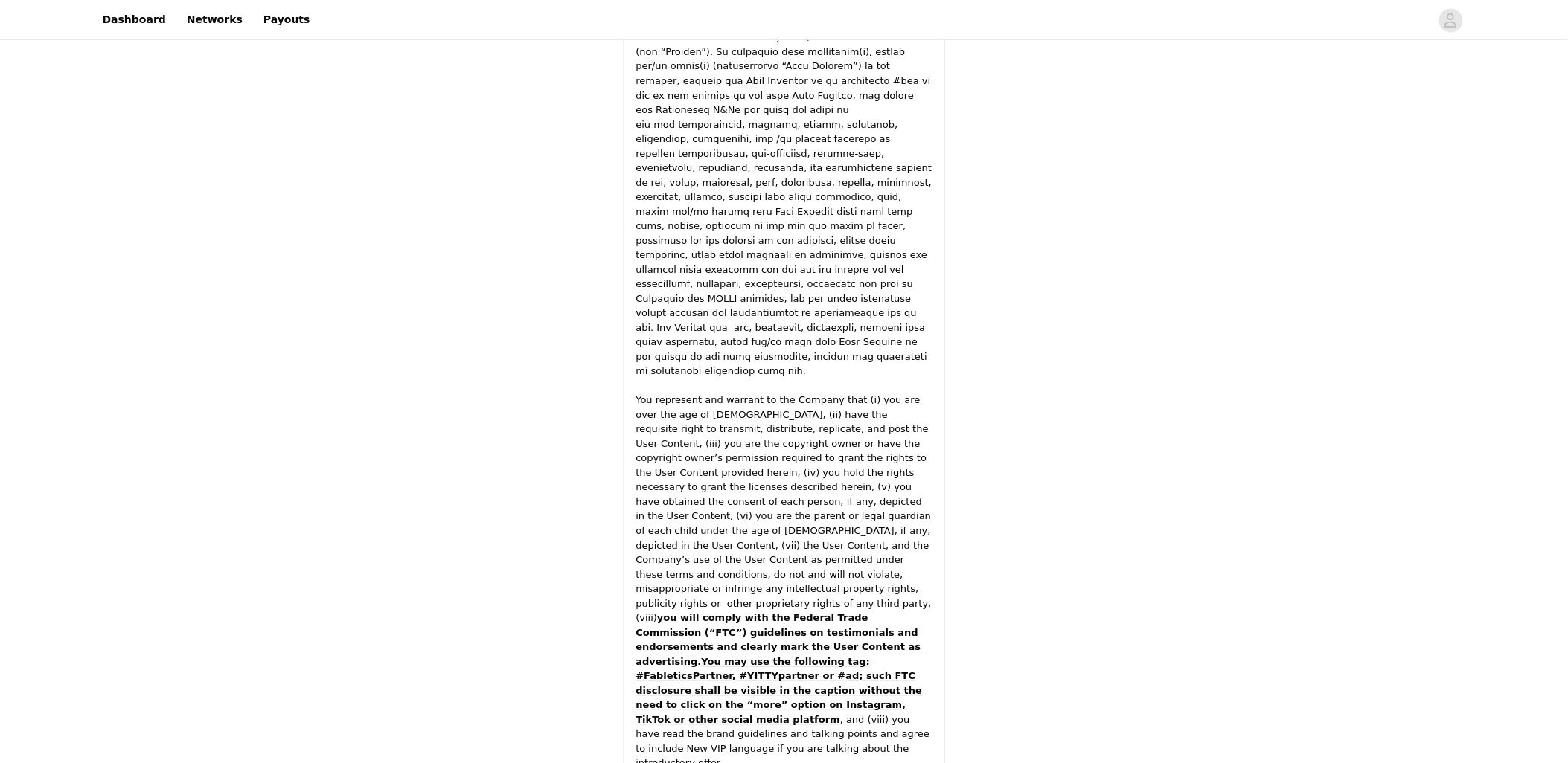
scroll to position [1872, 0]
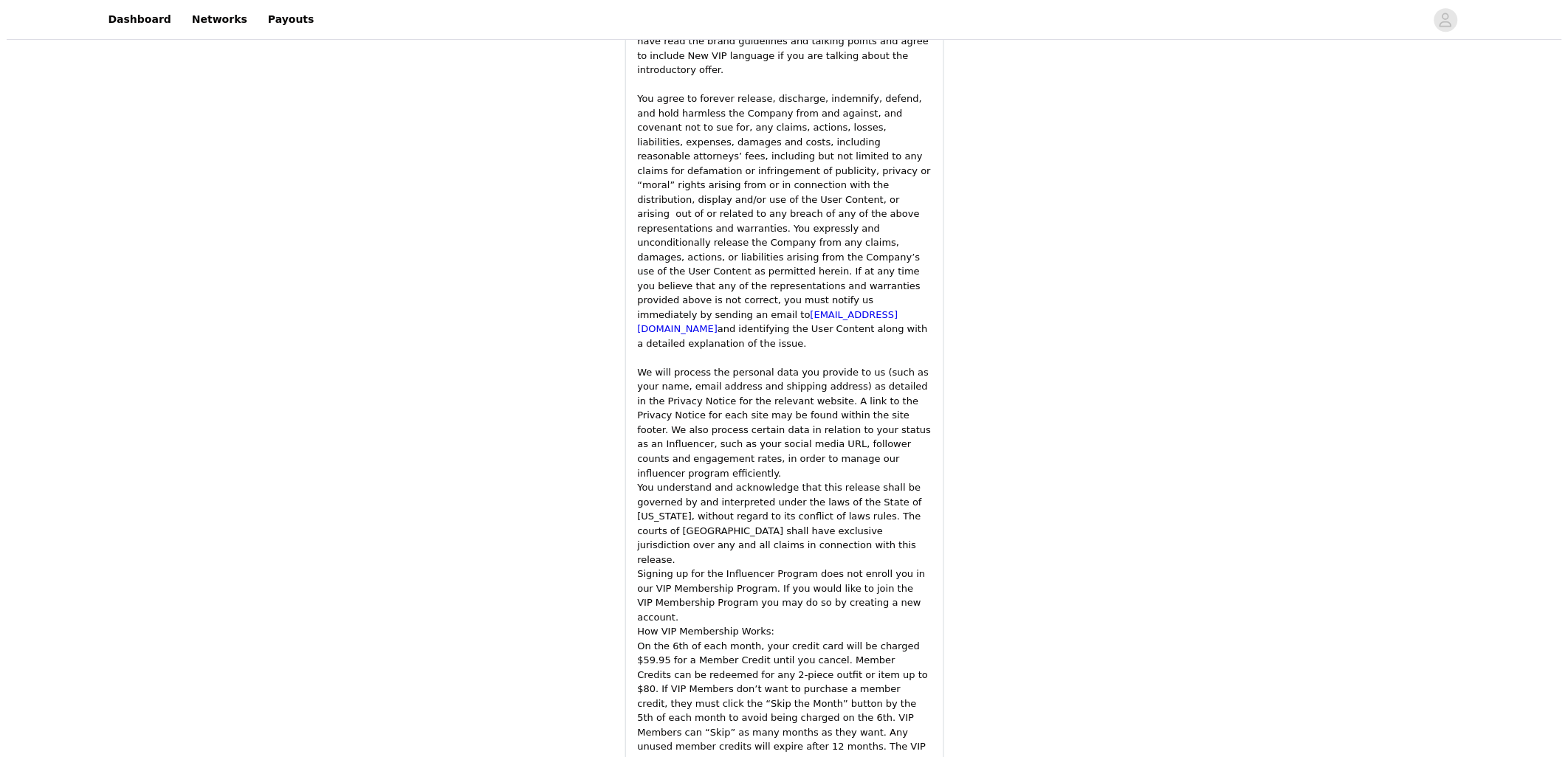
scroll to position [0, 0]
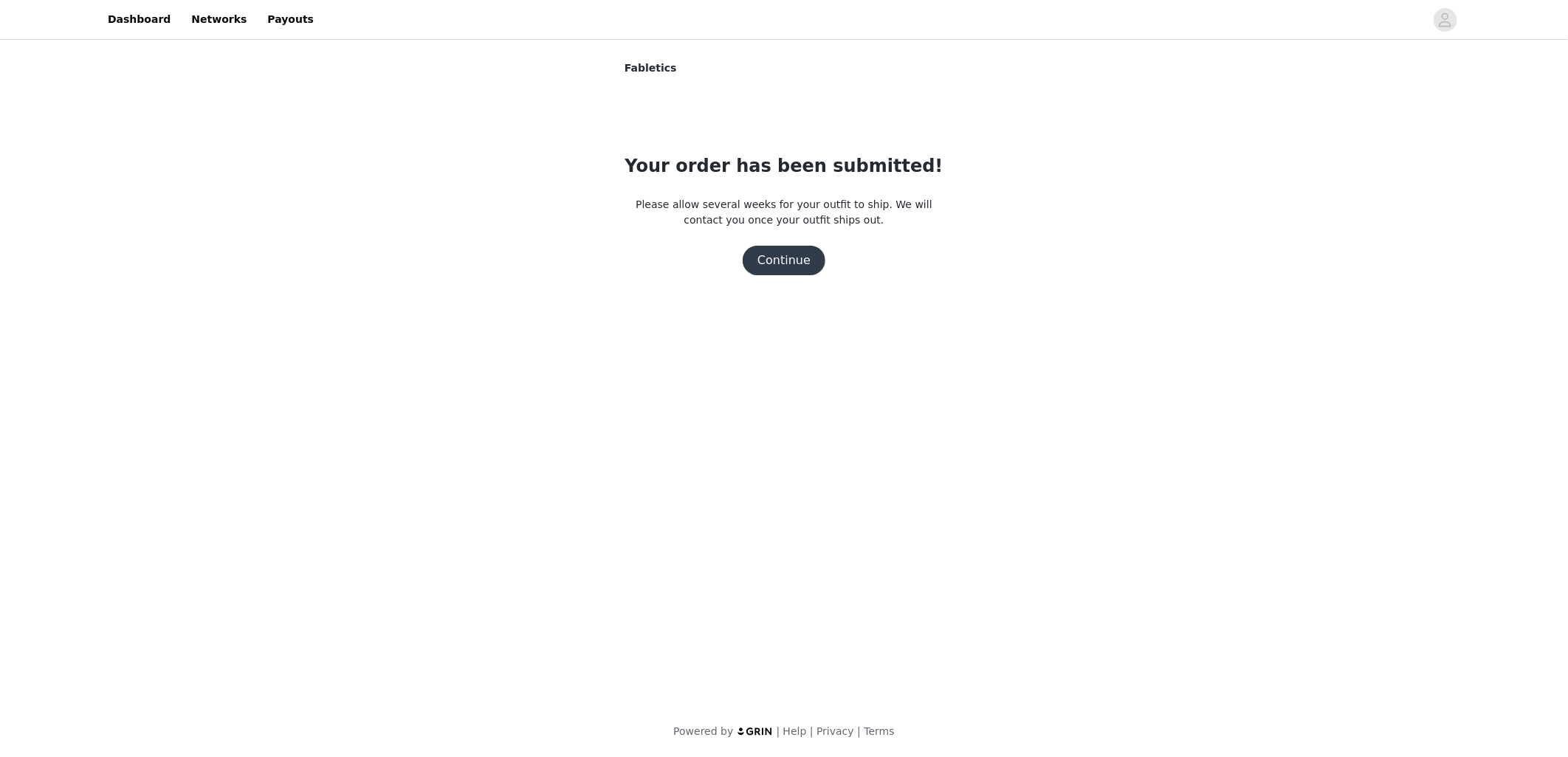
click at [793, 274] on button "Continue" at bounding box center [784, 260] width 83 height 29
click at [793, 261] on button "Continue" at bounding box center [784, 260] width 83 height 29
